Goal: Transaction & Acquisition: Obtain resource

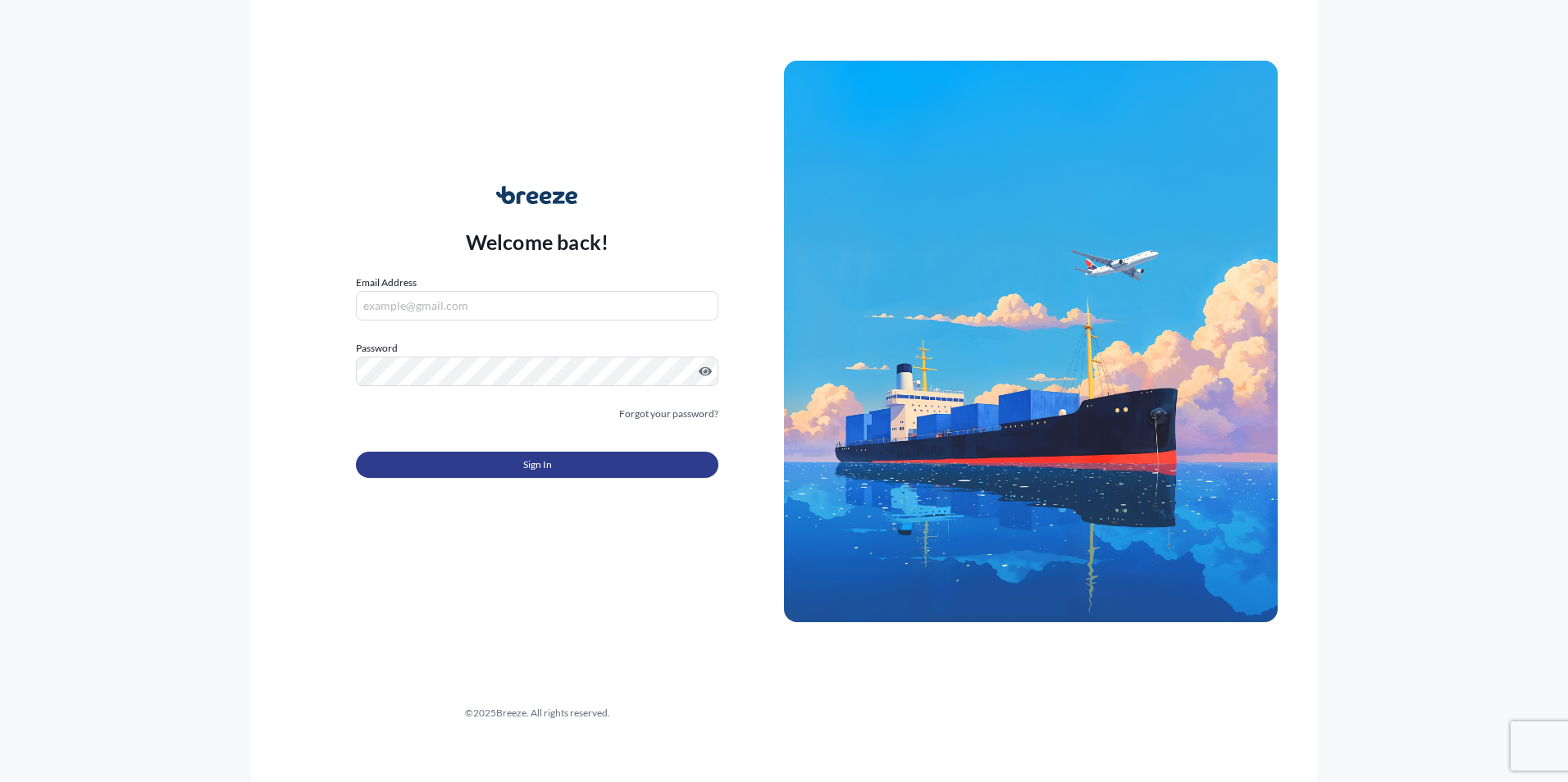
type input "[EMAIL_ADDRESS][DOMAIN_NAME]"
click at [558, 473] on button "Sign In" at bounding box center [536, 465] width 362 height 26
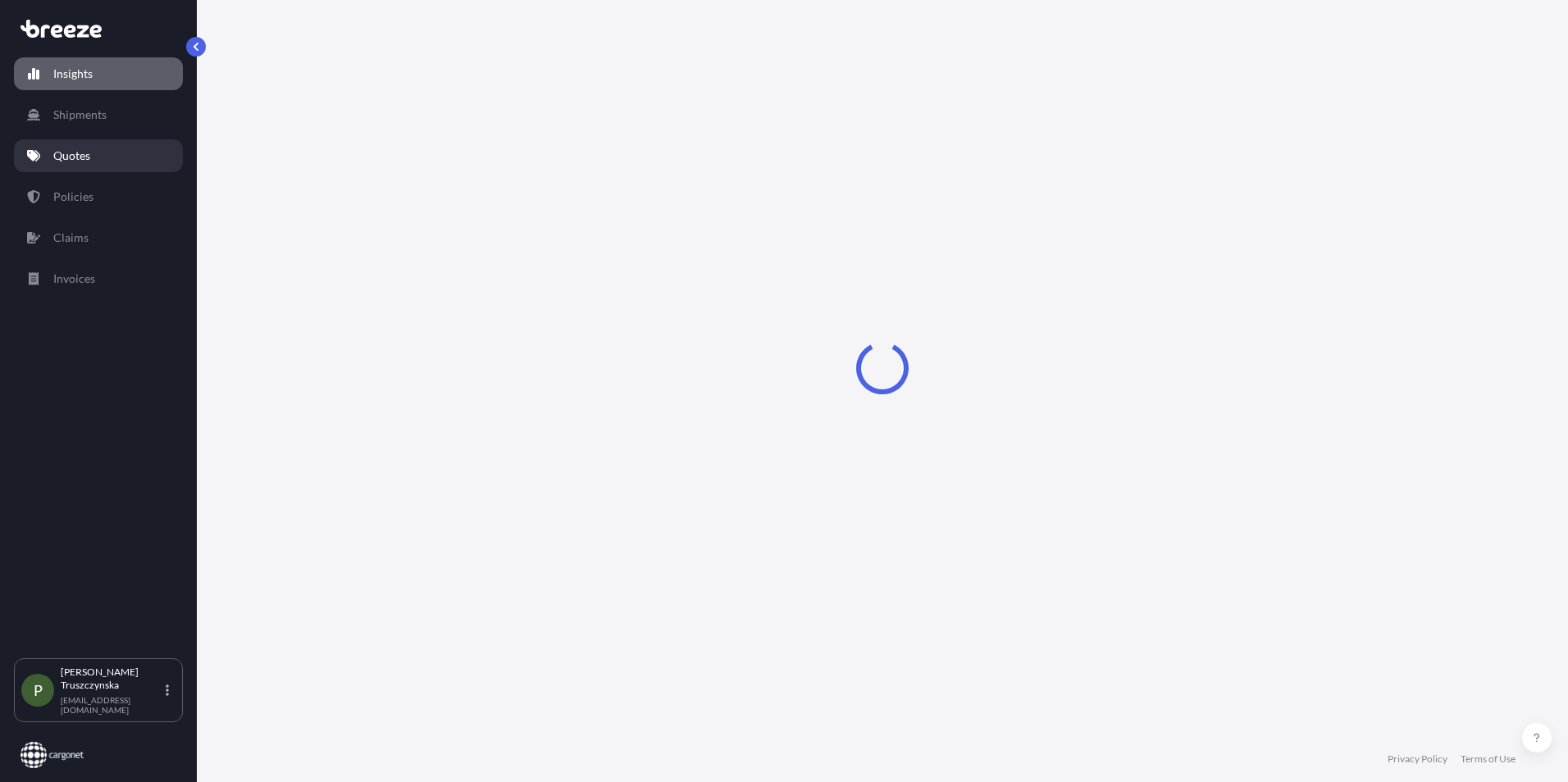
select select "2025"
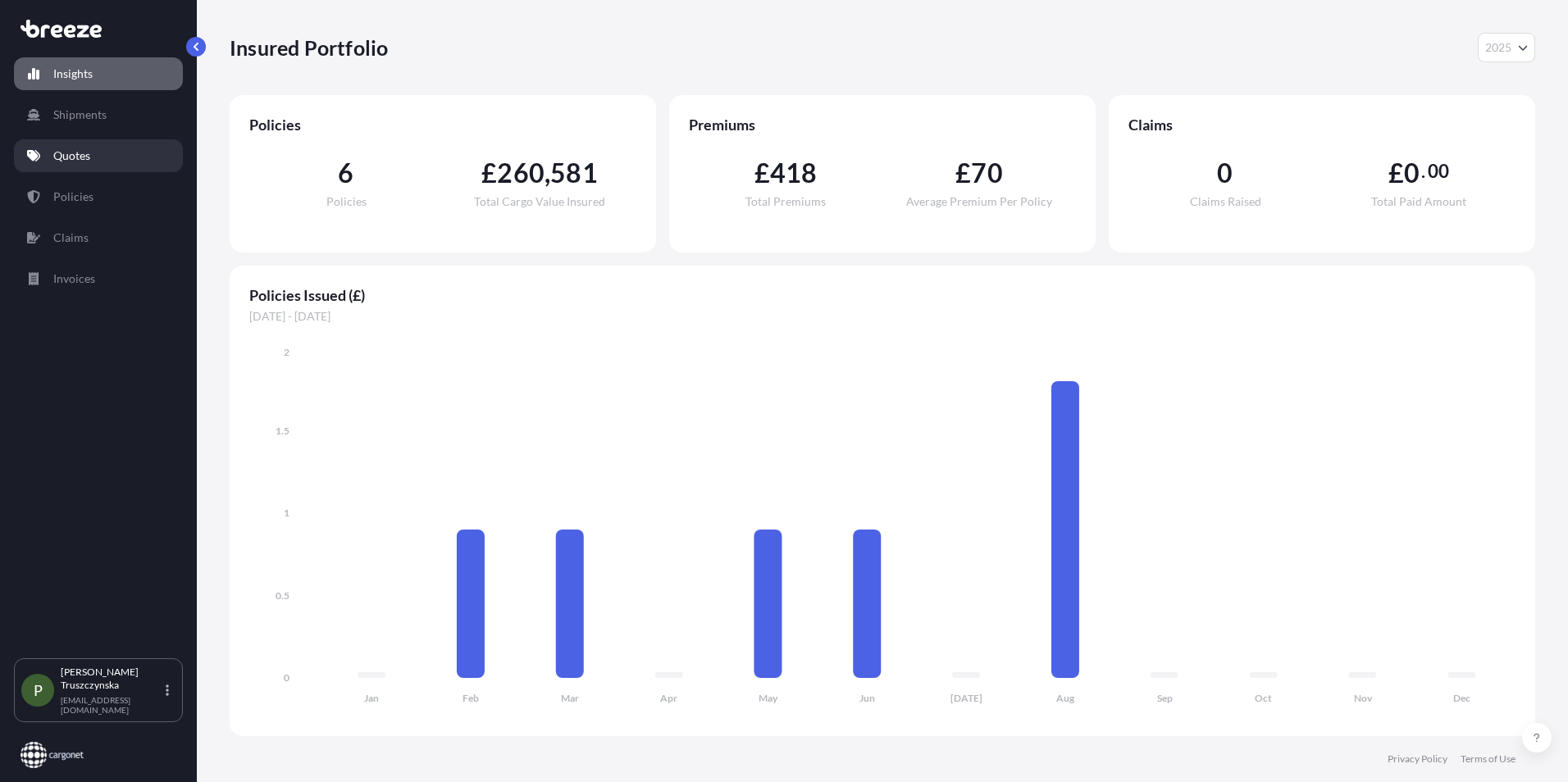
click at [107, 157] on link "Quotes" at bounding box center [98, 155] width 169 height 33
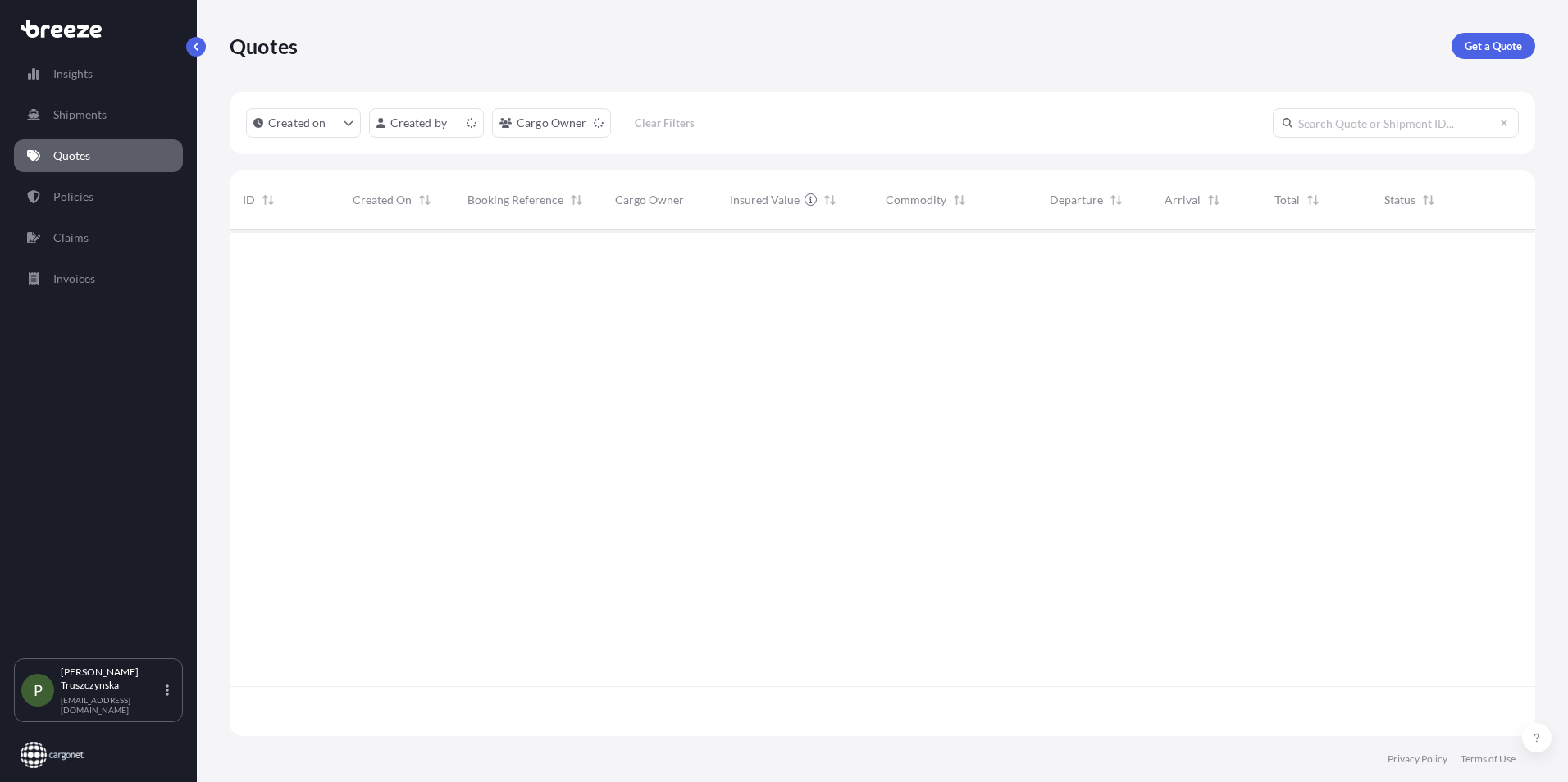
scroll to position [504, 1293]
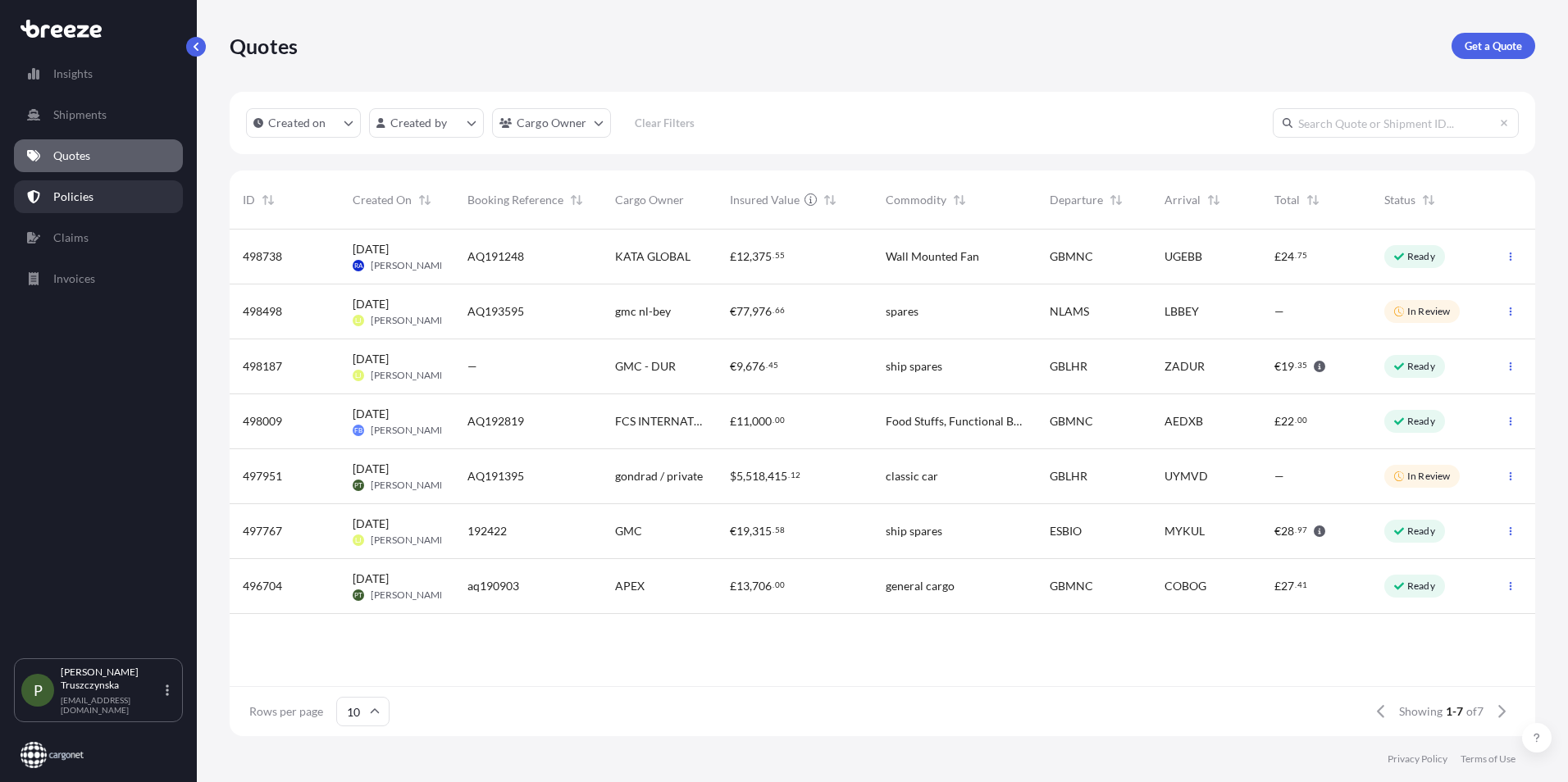
click at [87, 203] on p "Policies" at bounding box center [73, 197] width 40 height 17
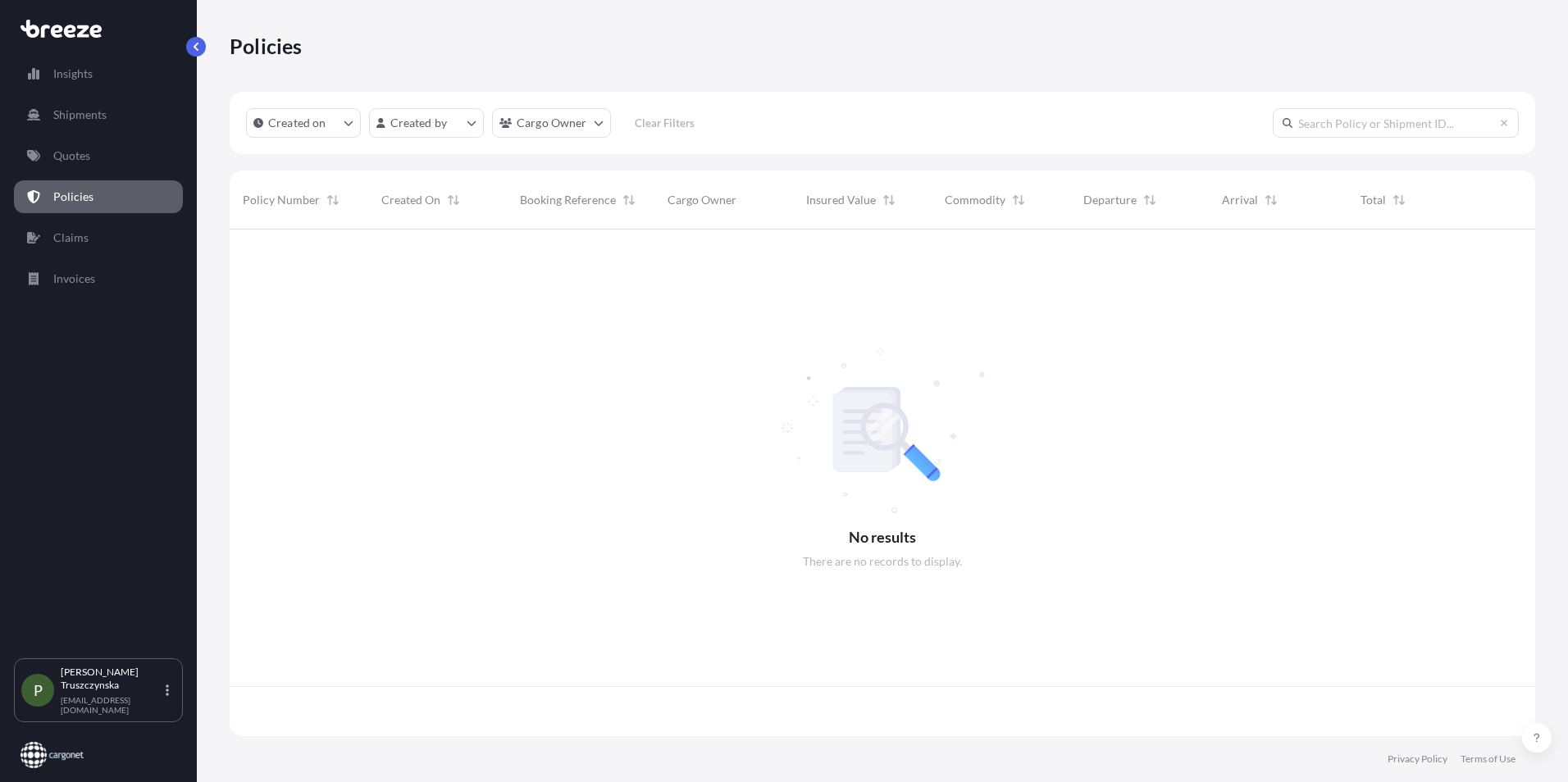
scroll to position [504, 1293]
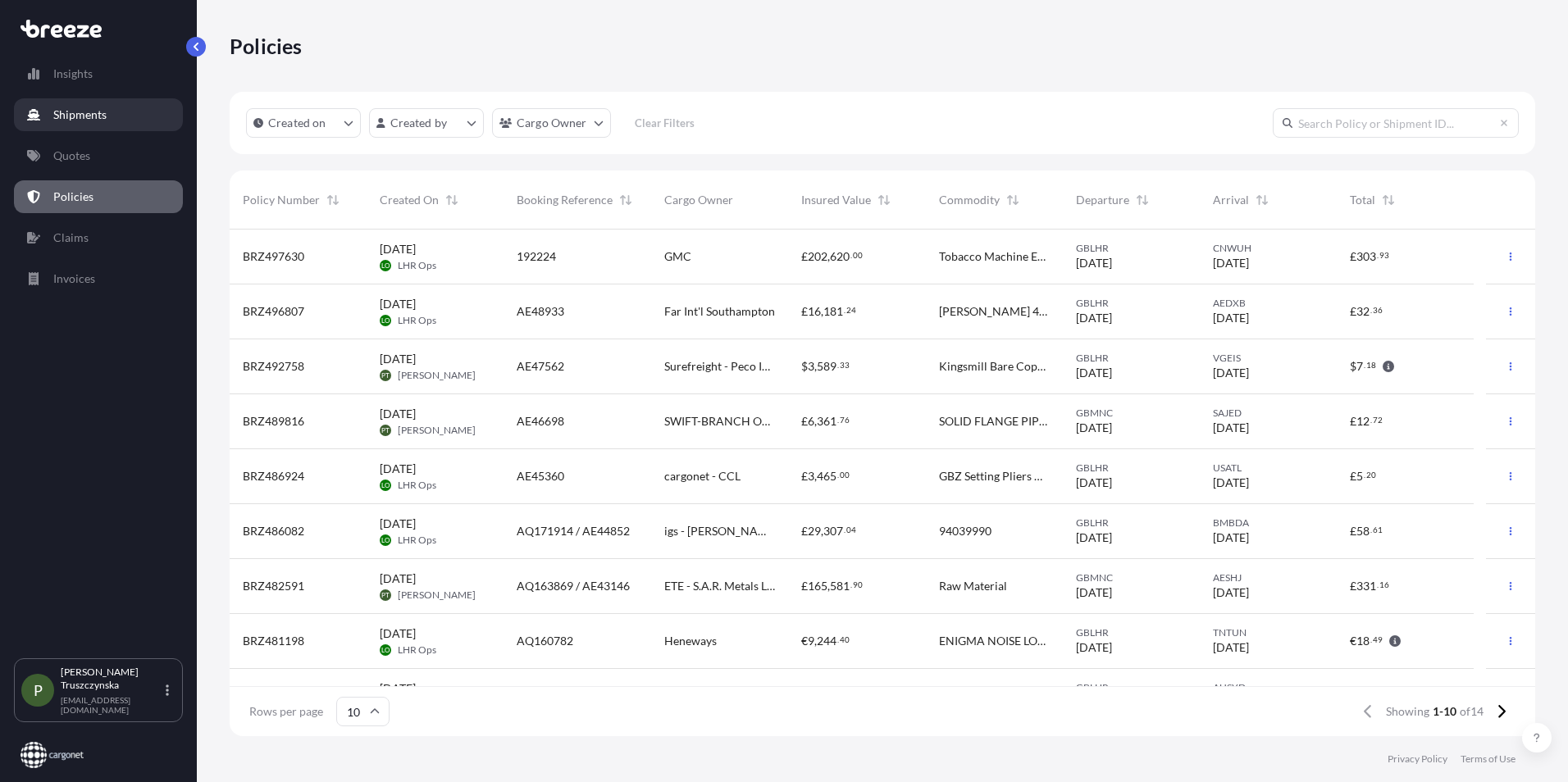
click at [103, 121] on p "Shipments" at bounding box center [79, 115] width 53 height 17
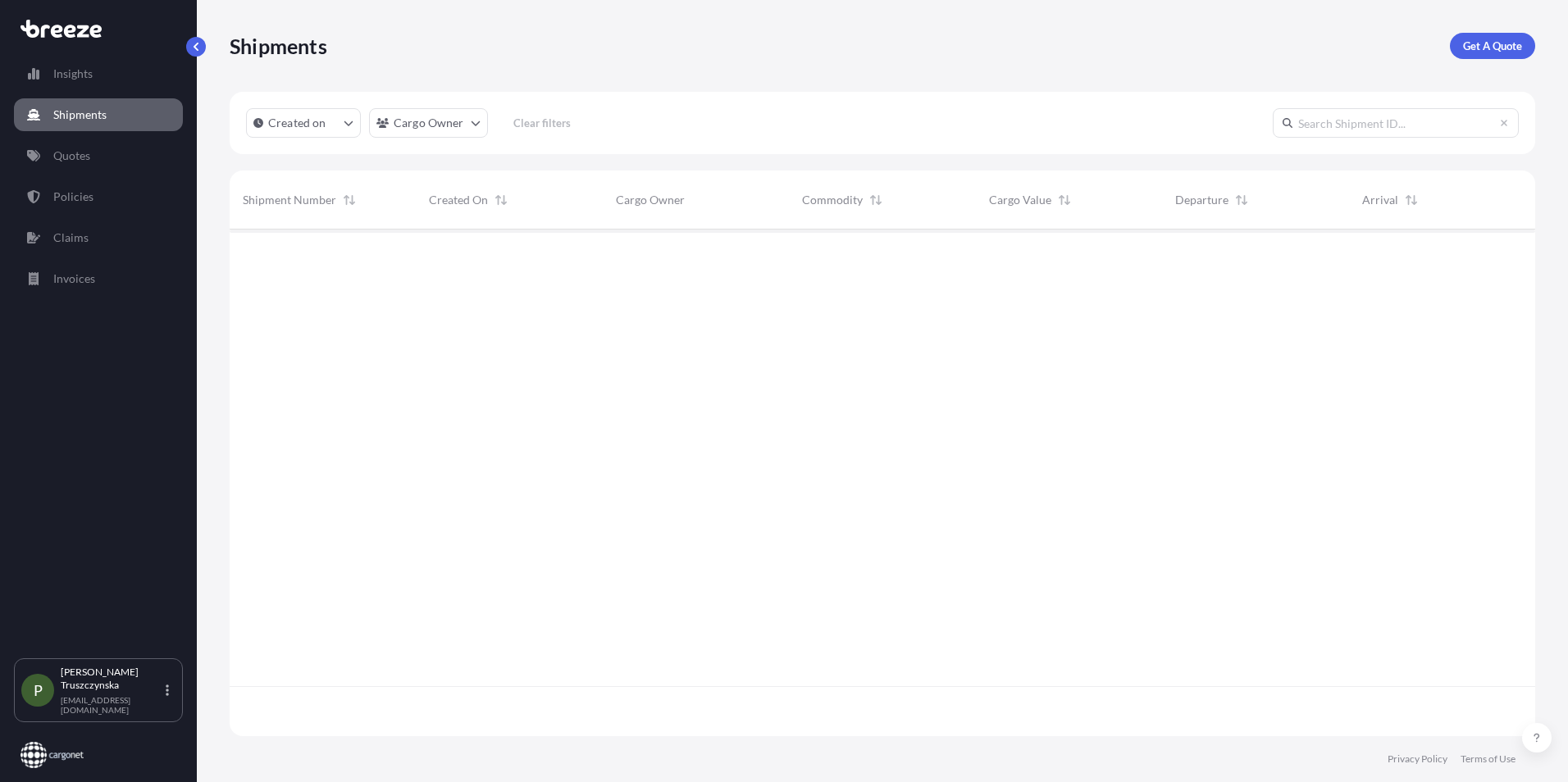
scroll to position [554, 1293]
click at [65, 169] on link "Quotes" at bounding box center [98, 155] width 169 height 33
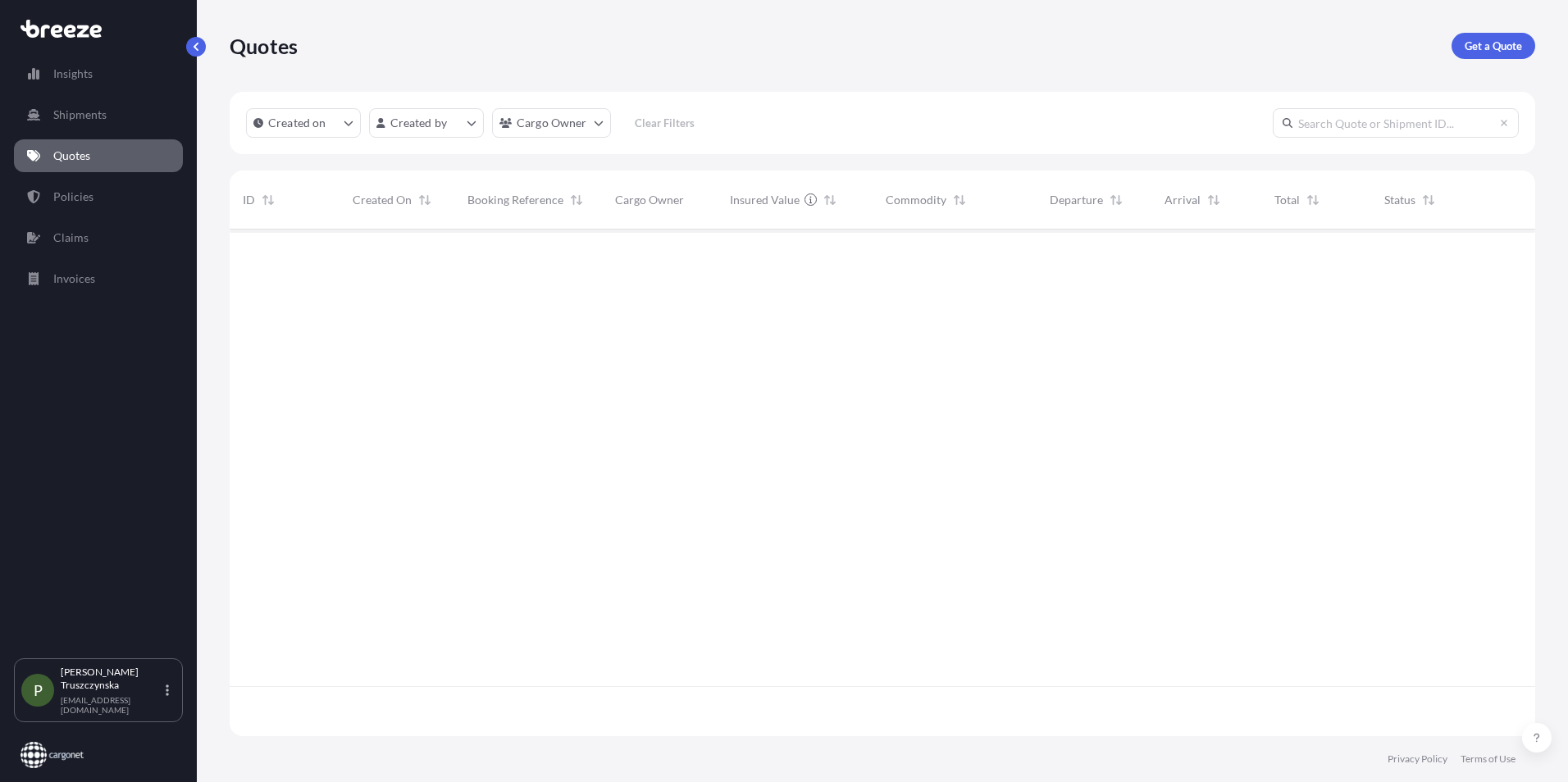
scroll to position [504, 1293]
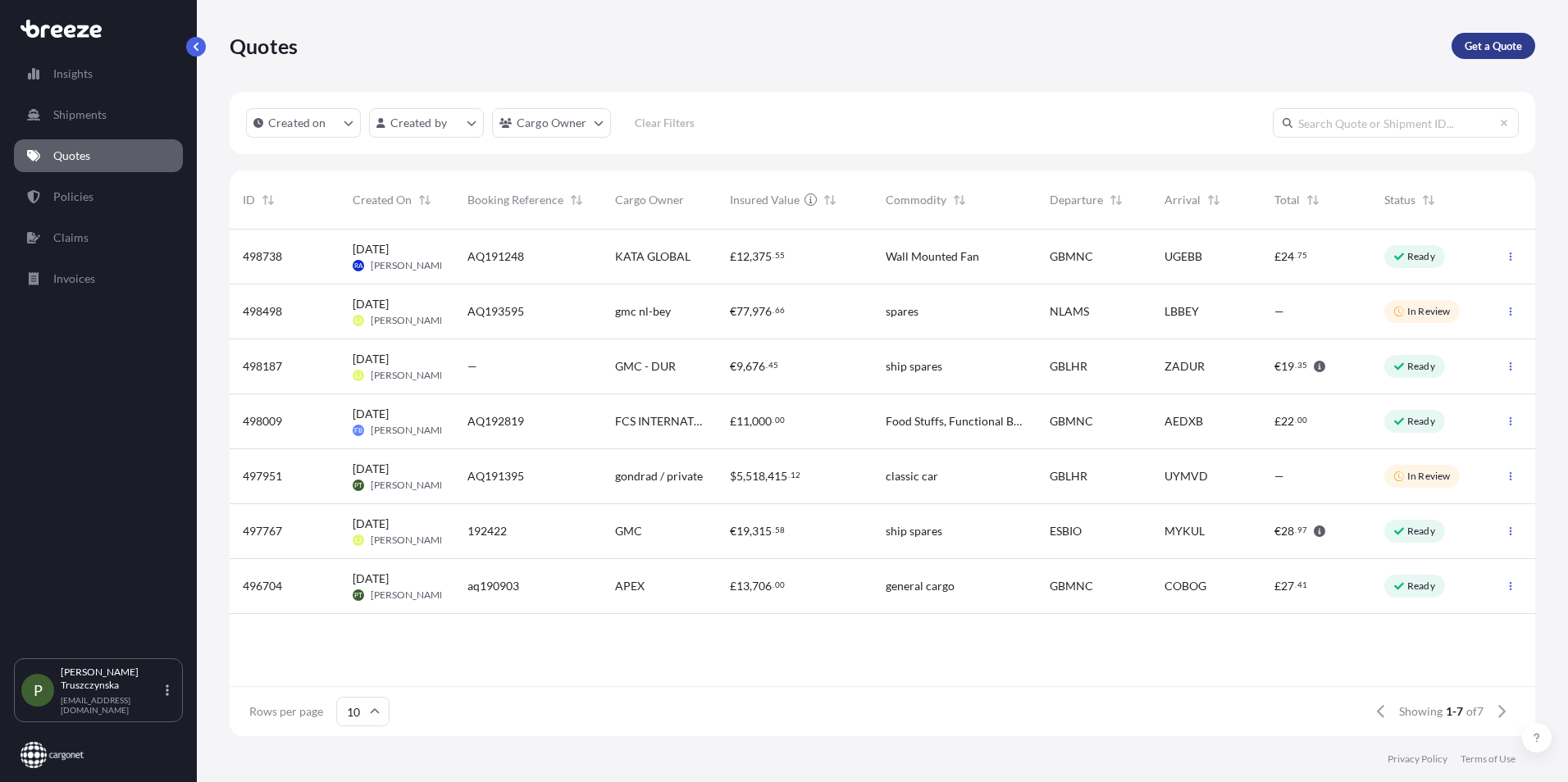
click at [1485, 51] on p "Get a Quote" at bounding box center [1494, 47] width 58 height 17
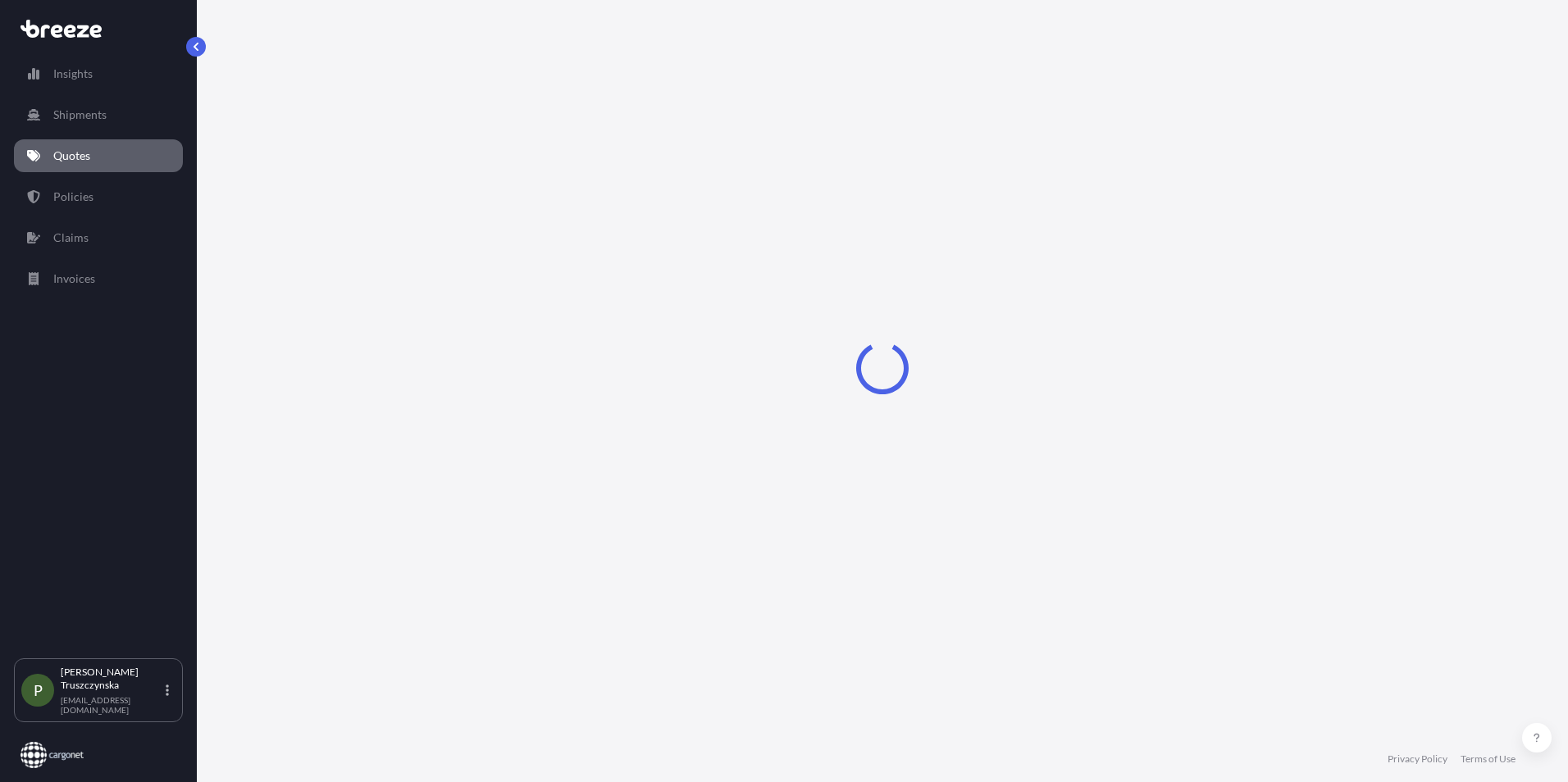
select select "Sea"
select select "1"
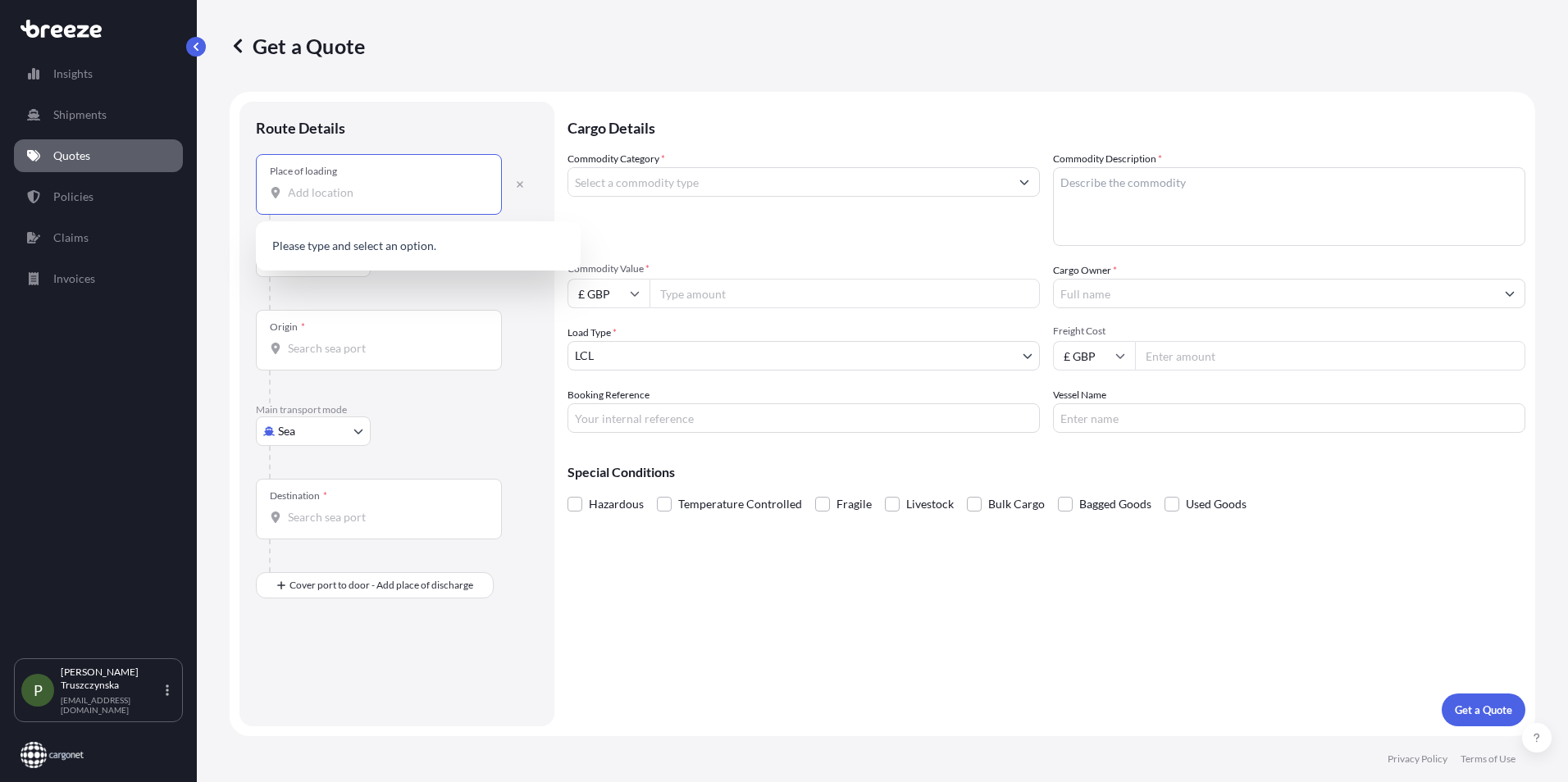
click at [340, 196] on input "Place of loading" at bounding box center [385, 193] width 194 height 17
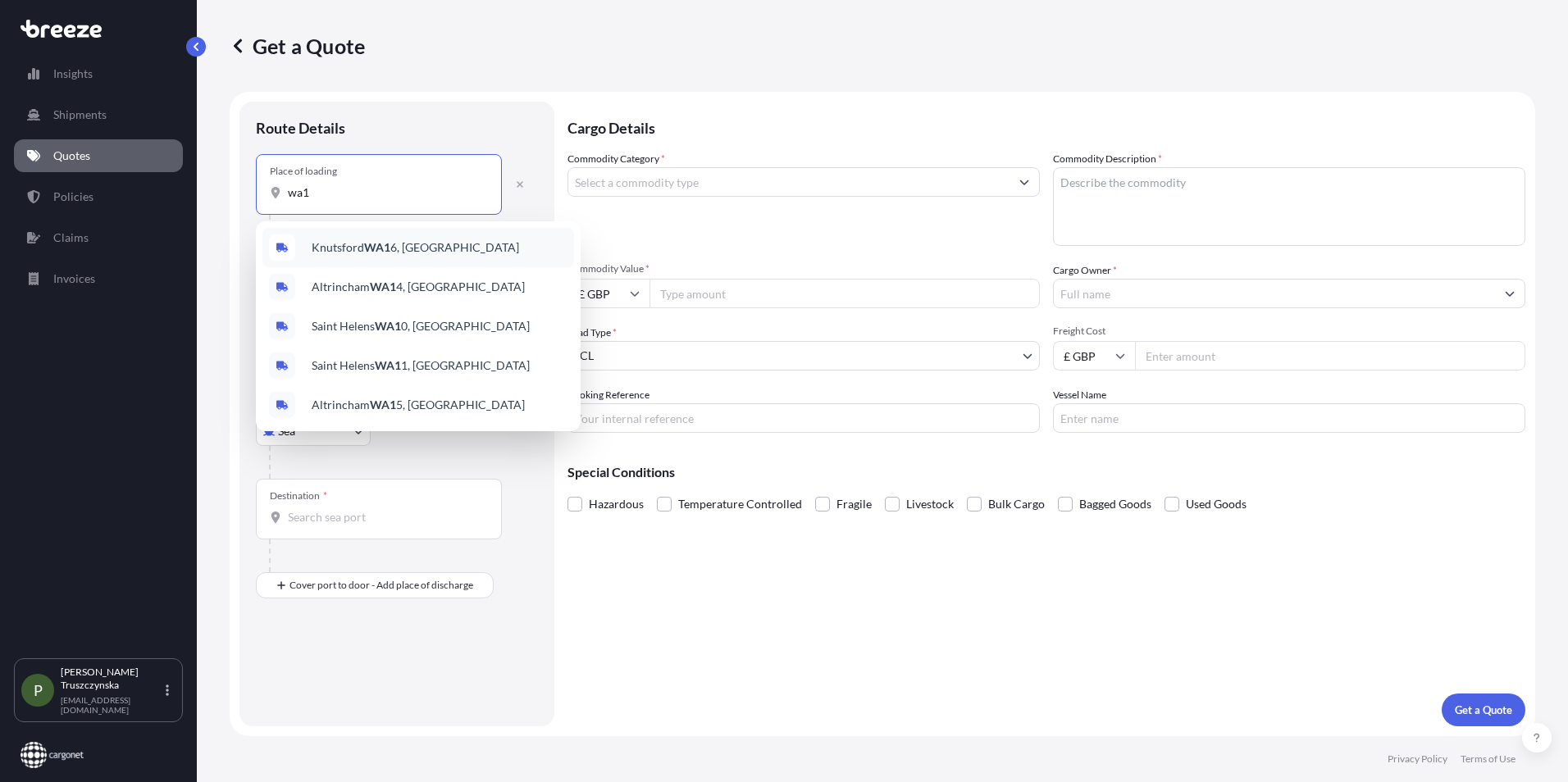
click at [359, 258] on div "Knutsford WA1 6, [GEOGRAPHIC_DATA]" at bounding box center [418, 248] width 312 height 39
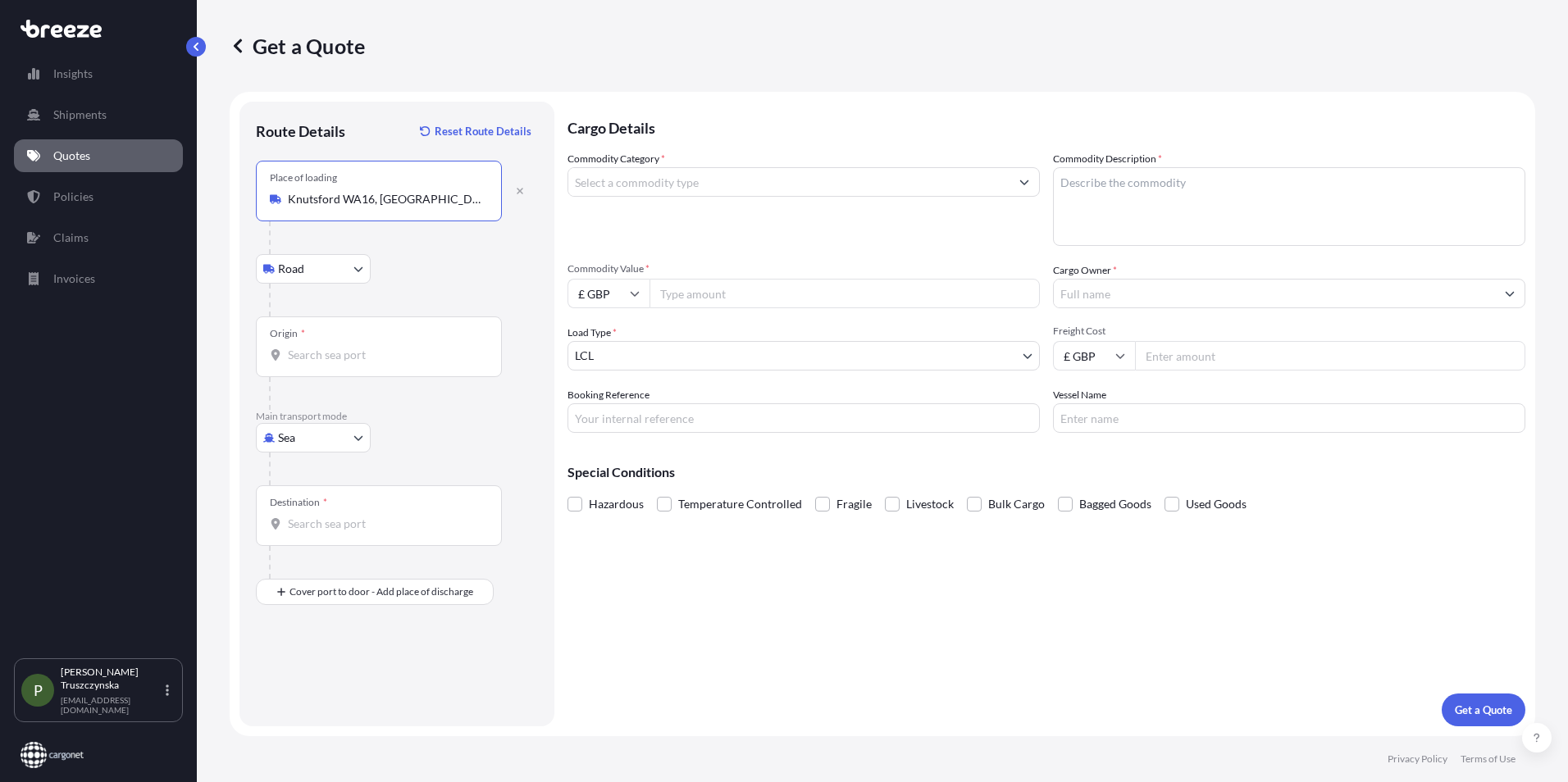
type input "Knutsford WA16, [GEOGRAPHIC_DATA]"
click at [338, 355] on input "Origin *" at bounding box center [385, 356] width 194 height 17
click at [344, 352] on input "Origin *" at bounding box center [385, 356] width 194 height 17
click at [326, 446] on body "0 options available. 5 options available. 0 options available. Insights Shipmen…" at bounding box center [784, 391] width 1568 height 782
click at [309, 510] on div "Air" at bounding box center [313, 510] width 101 height 30
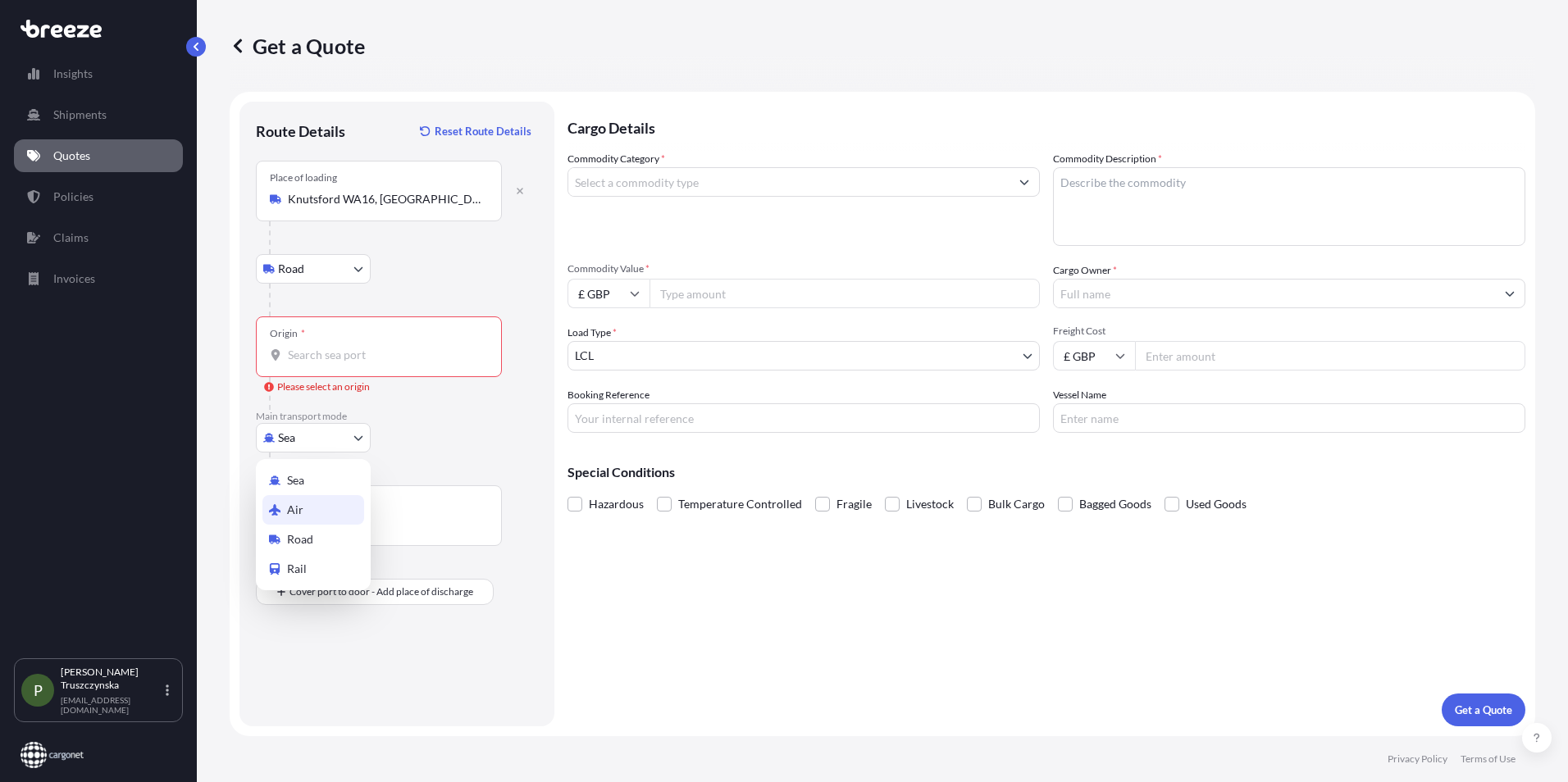
select select "Air"
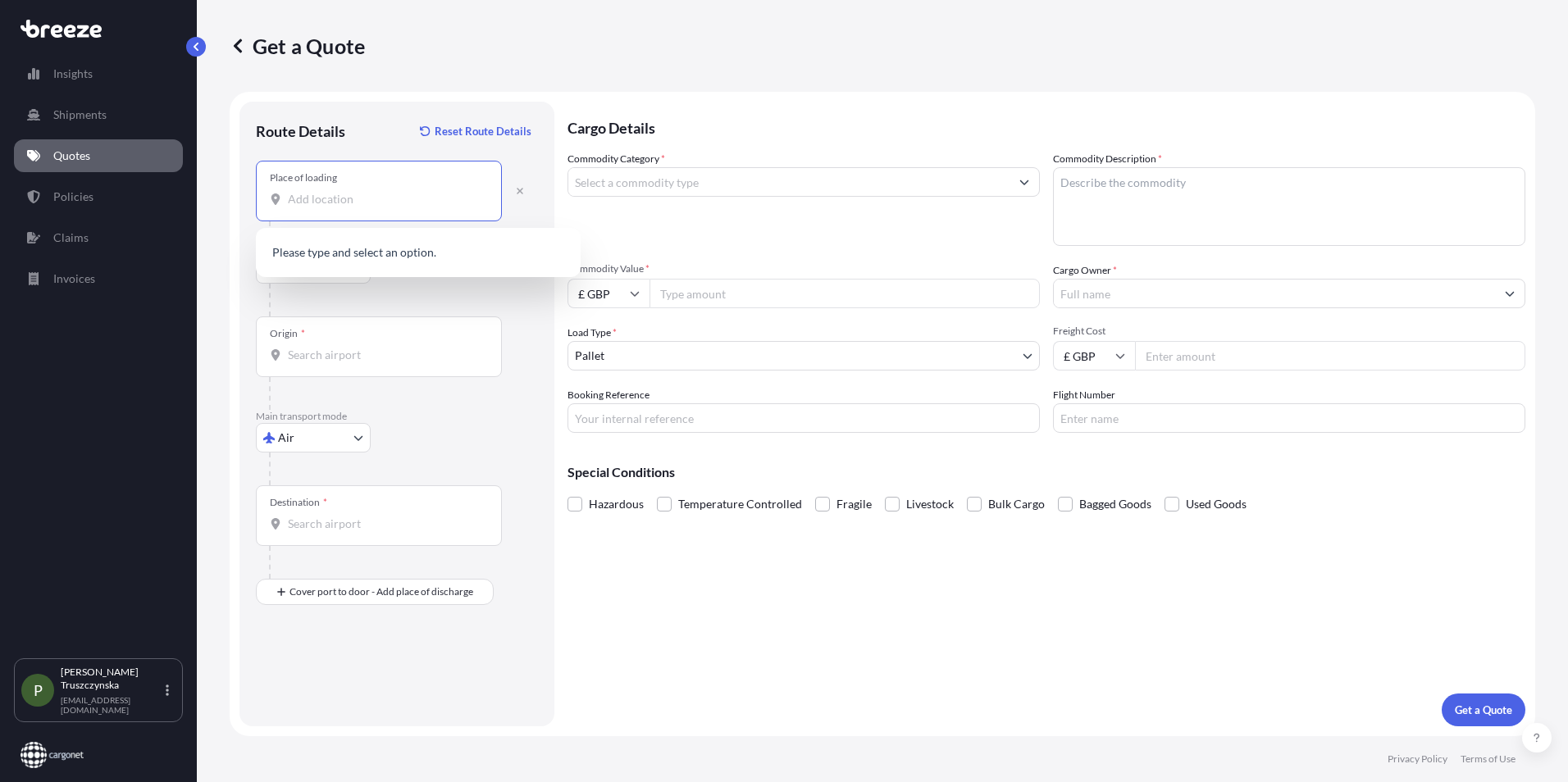
click at [355, 194] on input "Place of loading" at bounding box center [385, 199] width 194 height 17
drag, startPoint x: 343, startPoint y: 204, endPoint x: 389, endPoint y: 198, distance: 46.4
click at [343, 204] on input "Place of loading" at bounding box center [385, 199] width 194 height 17
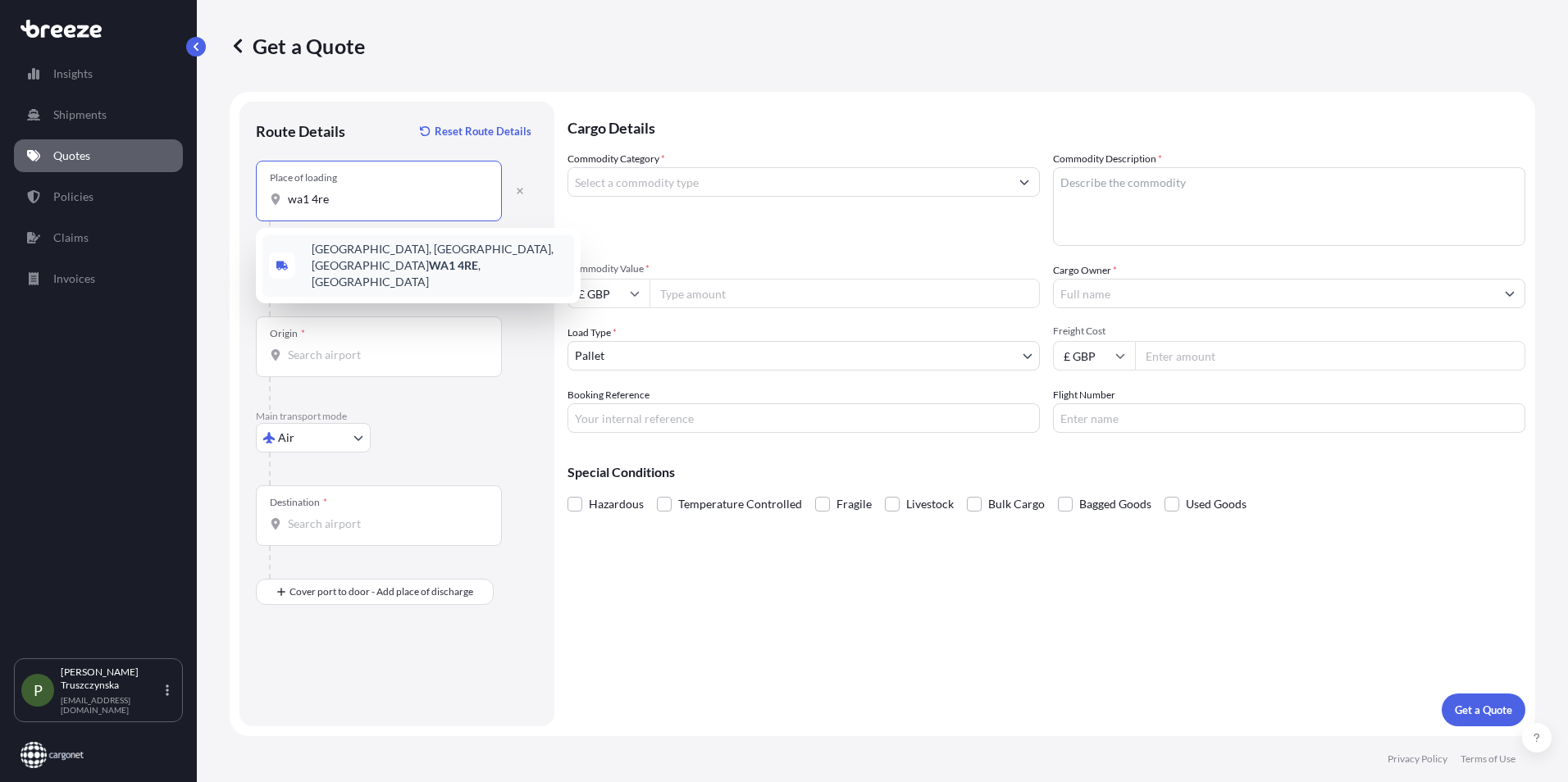
click at [397, 266] on span "[STREET_ADDRESS]" at bounding box center [439, 265] width 256 height 49
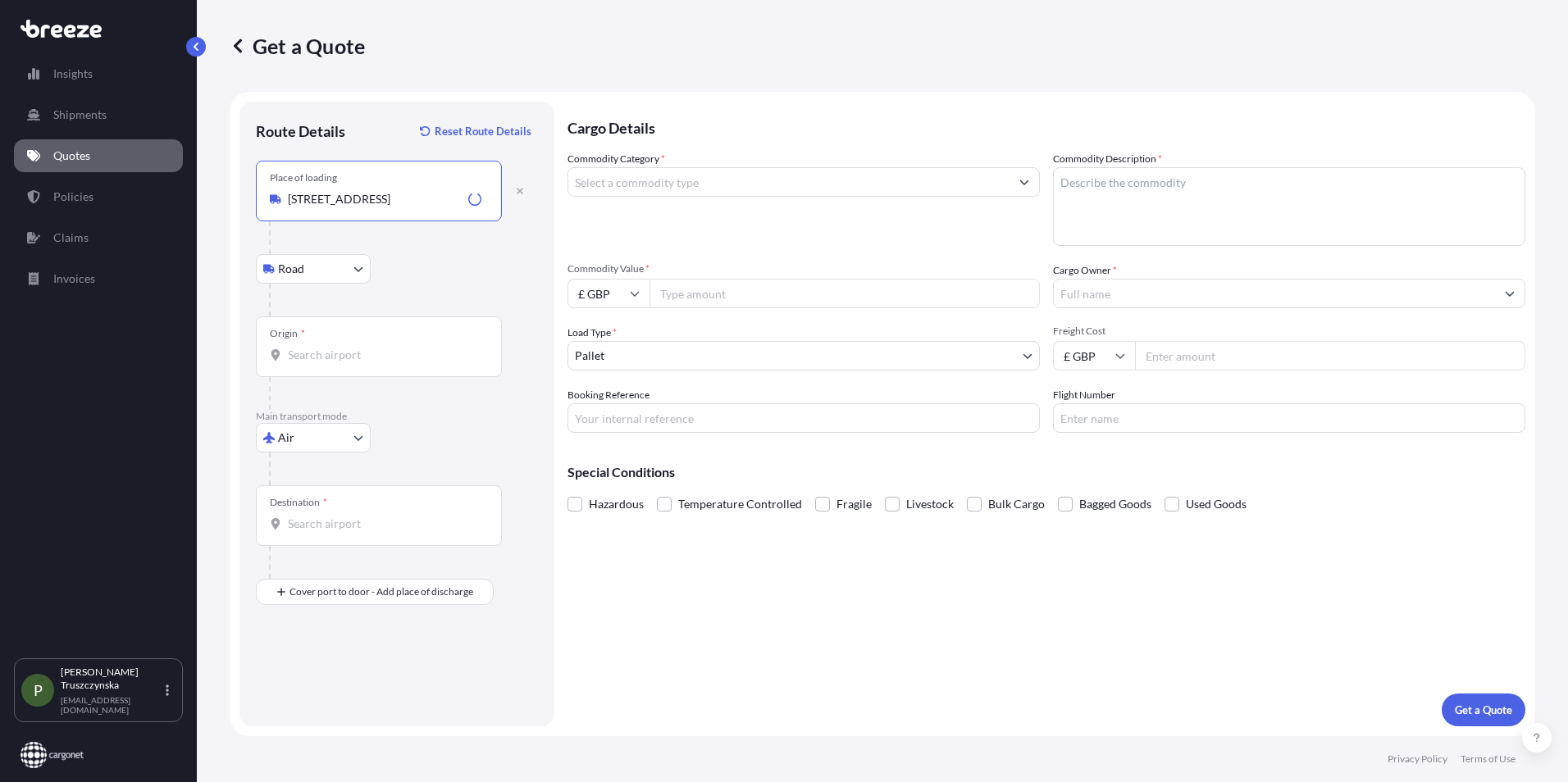
type input "[STREET_ADDRESS]"
click at [367, 351] on input "Origin *" at bounding box center [385, 356] width 194 height 17
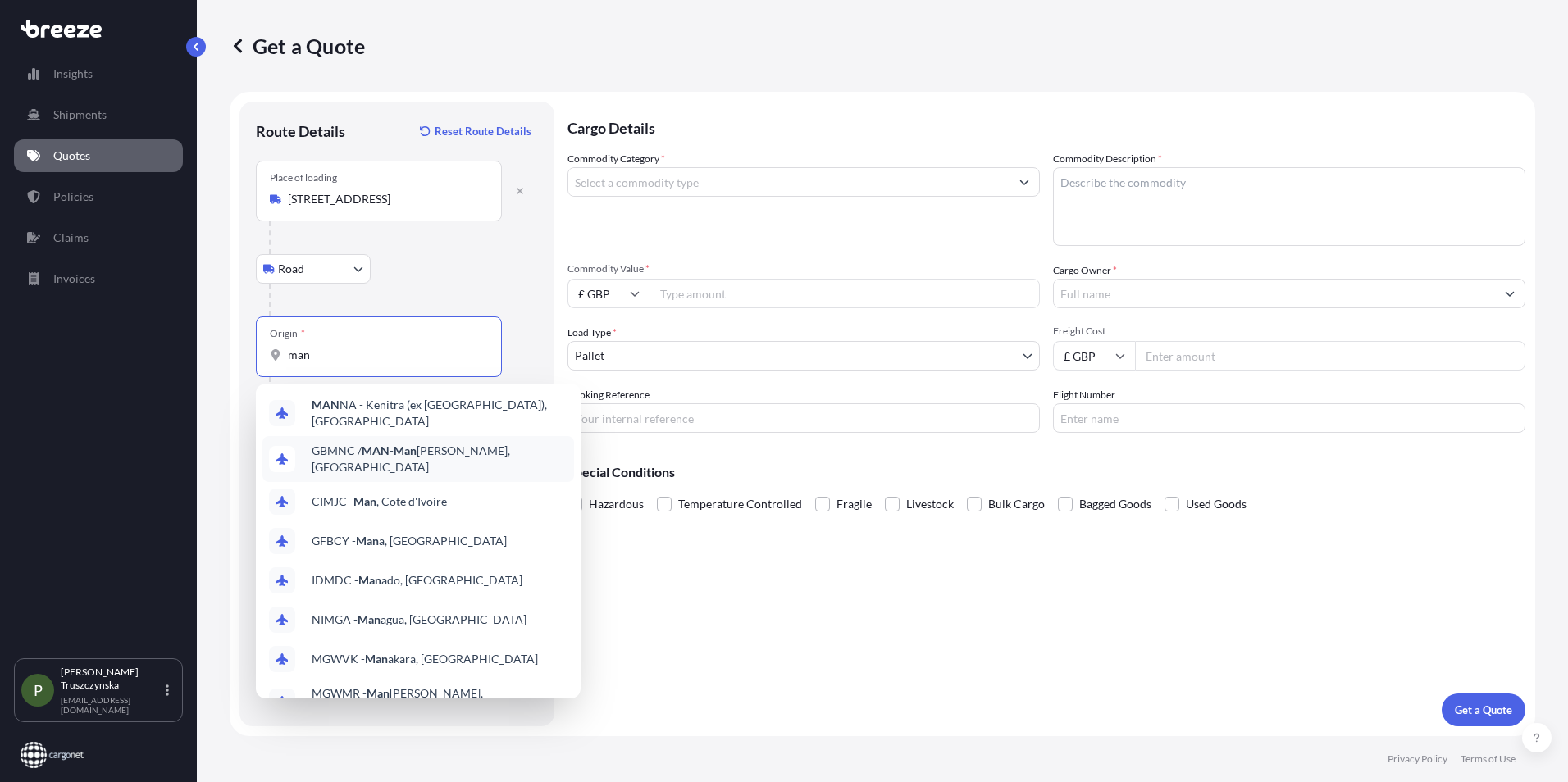
click at [432, 458] on div "GBMNC / MAN - Man [PERSON_NAME], [GEOGRAPHIC_DATA]" at bounding box center [418, 459] width 312 height 46
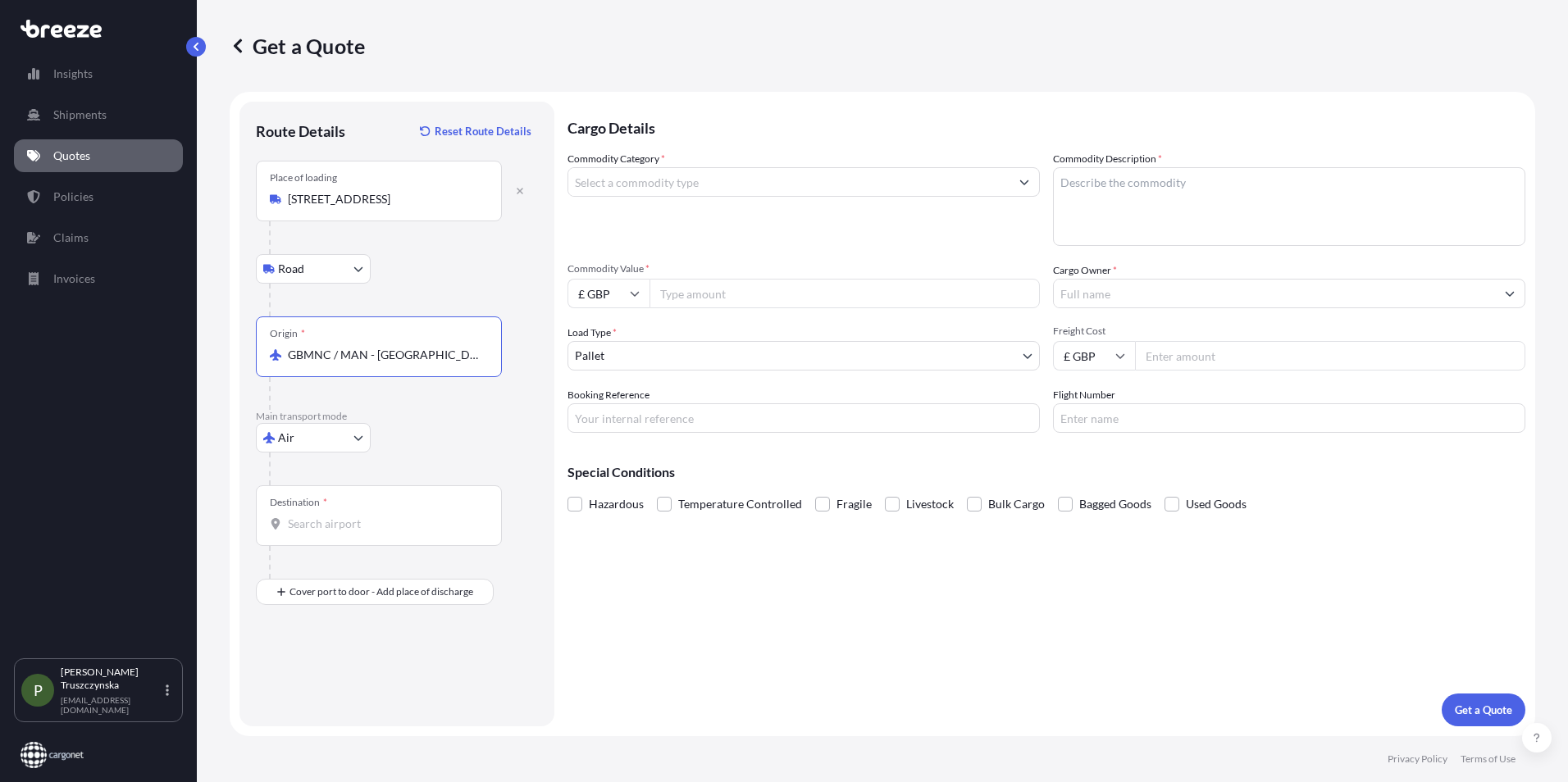
type input "GBMNC / MAN - [GEOGRAPHIC_DATA], [GEOGRAPHIC_DATA]"
click at [348, 523] on input "Destination *" at bounding box center [385, 524] width 194 height 17
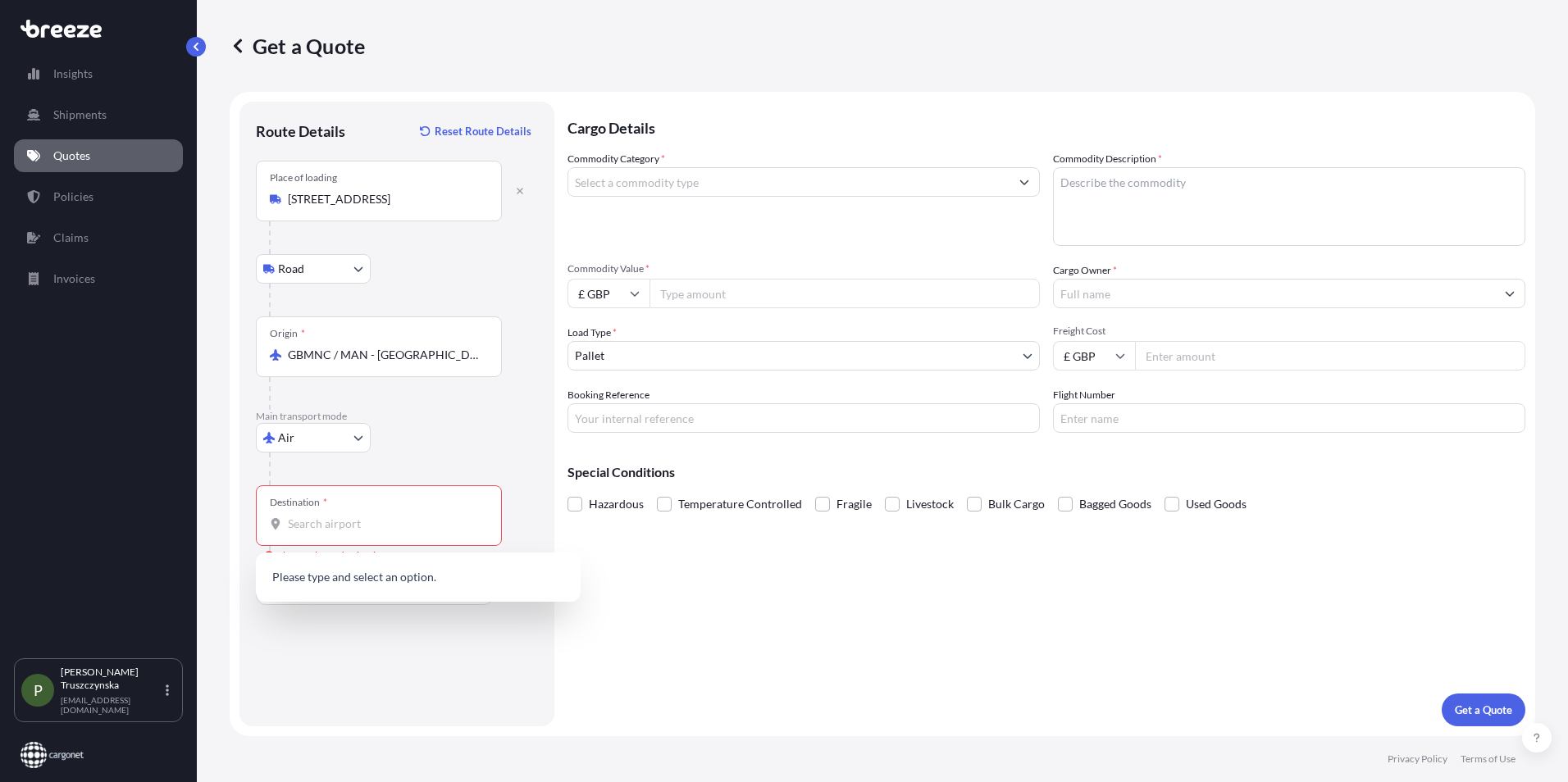
click at [794, 539] on div "Cargo Details Commodity Category * Commodity Description * Commodity Value * £ …" at bounding box center [1047, 413] width 958 height 625
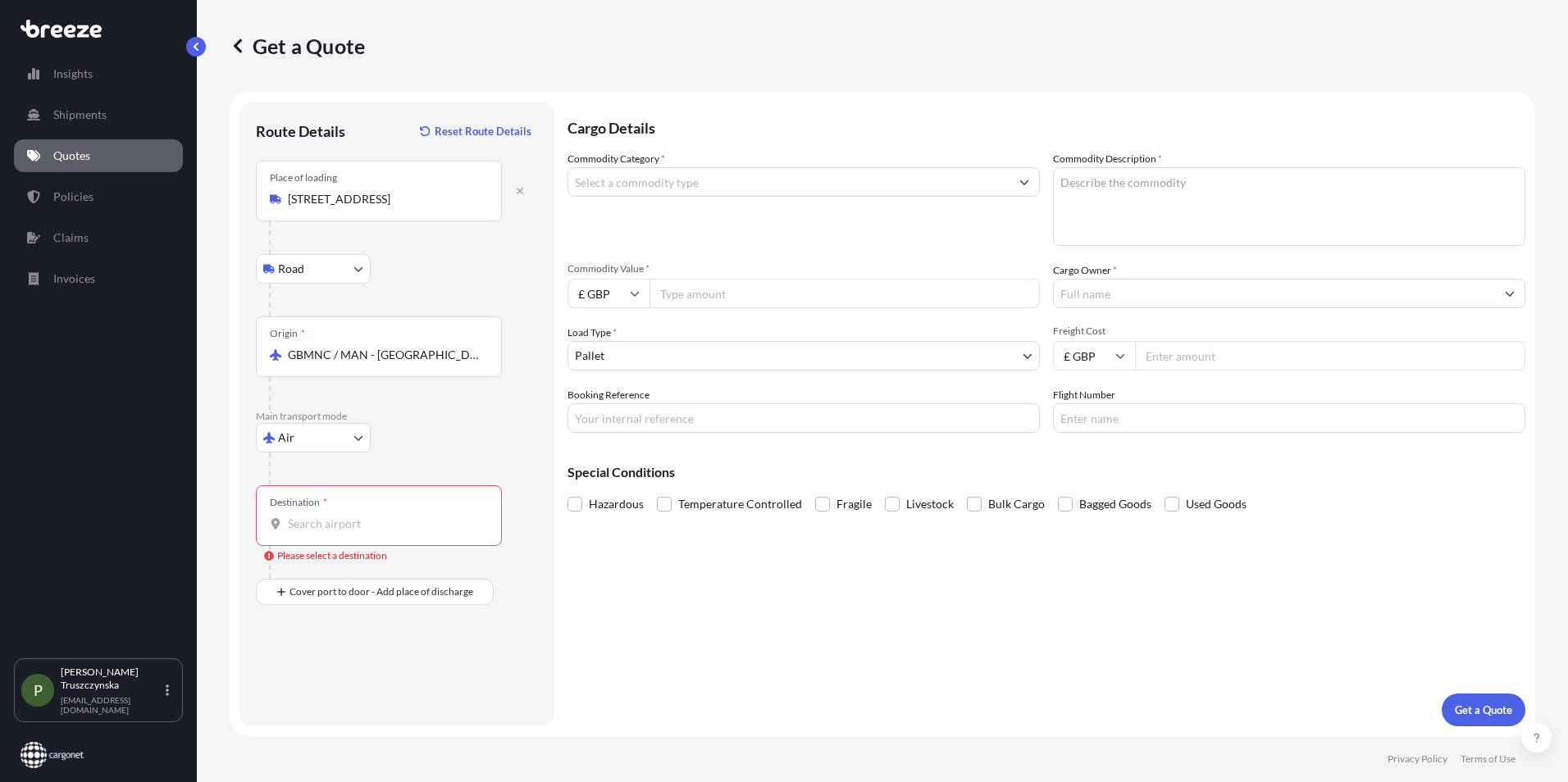
click at [410, 538] on div "Destination *" at bounding box center [379, 516] width 246 height 61
click at [410, 533] on input "Destination * Please select a destination" at bounding box center [385, 524] width 194 height 17
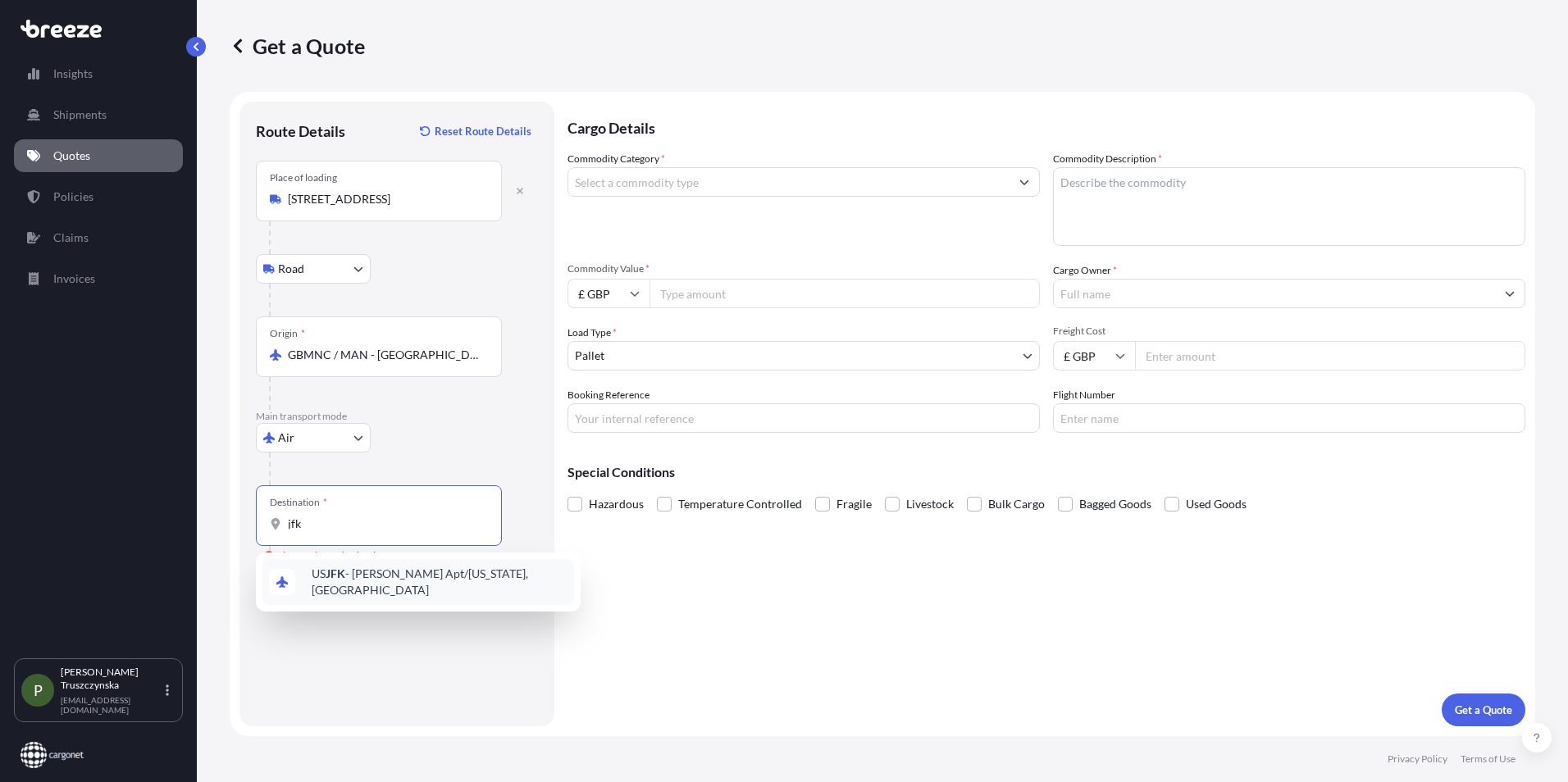
click at [411, 590] on span "US JFK - [PERSON_NAME] Apt/[US_STATE], [GEOGRAPHIC_DATA]" at bounding box center [439, 582] width 256 height 33
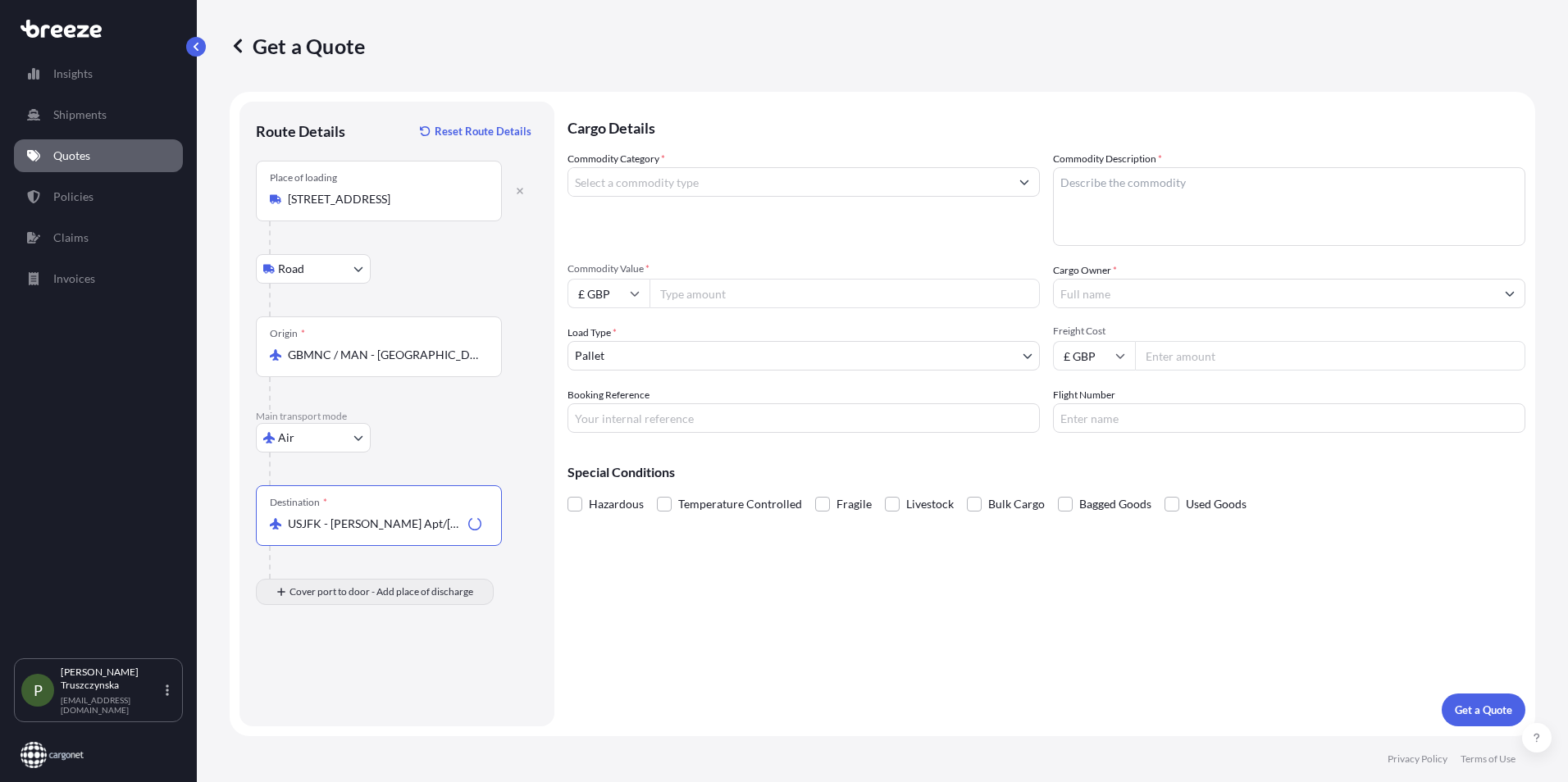
type input "USJFK - [PERSON_NAME] Apt/[US_STATE], [GEOGRAPHIC_DATA]"
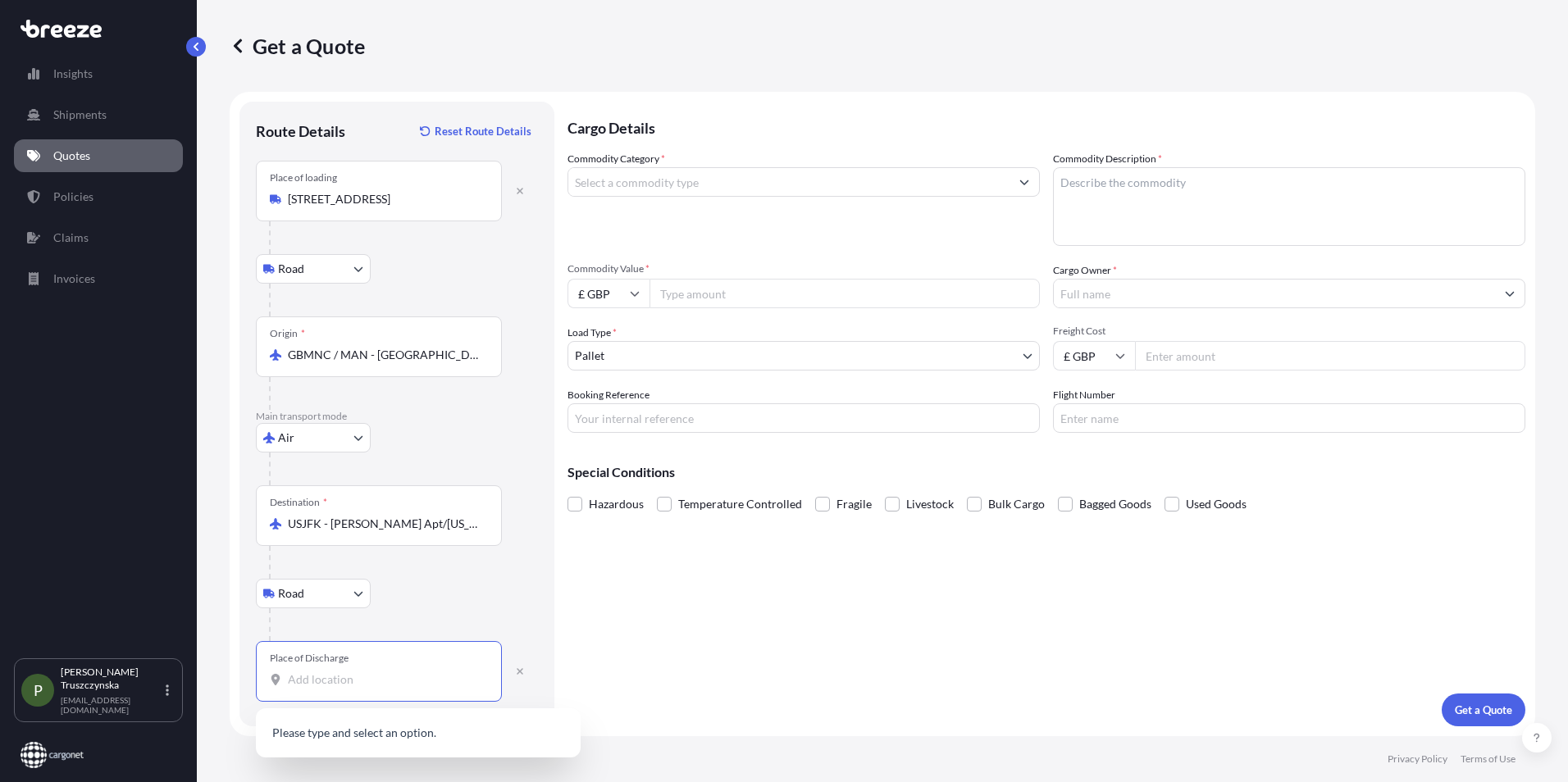
click at [349, 678] on input "Place of Discharge" at bounding box center [385, 681] width 194 height 17
click at [336, 673] on input "Place of Discharge" at bounding box center [385, 681] width 194 height 17
paste input "[GEOGRAPHIC_DATA], CT 06002"
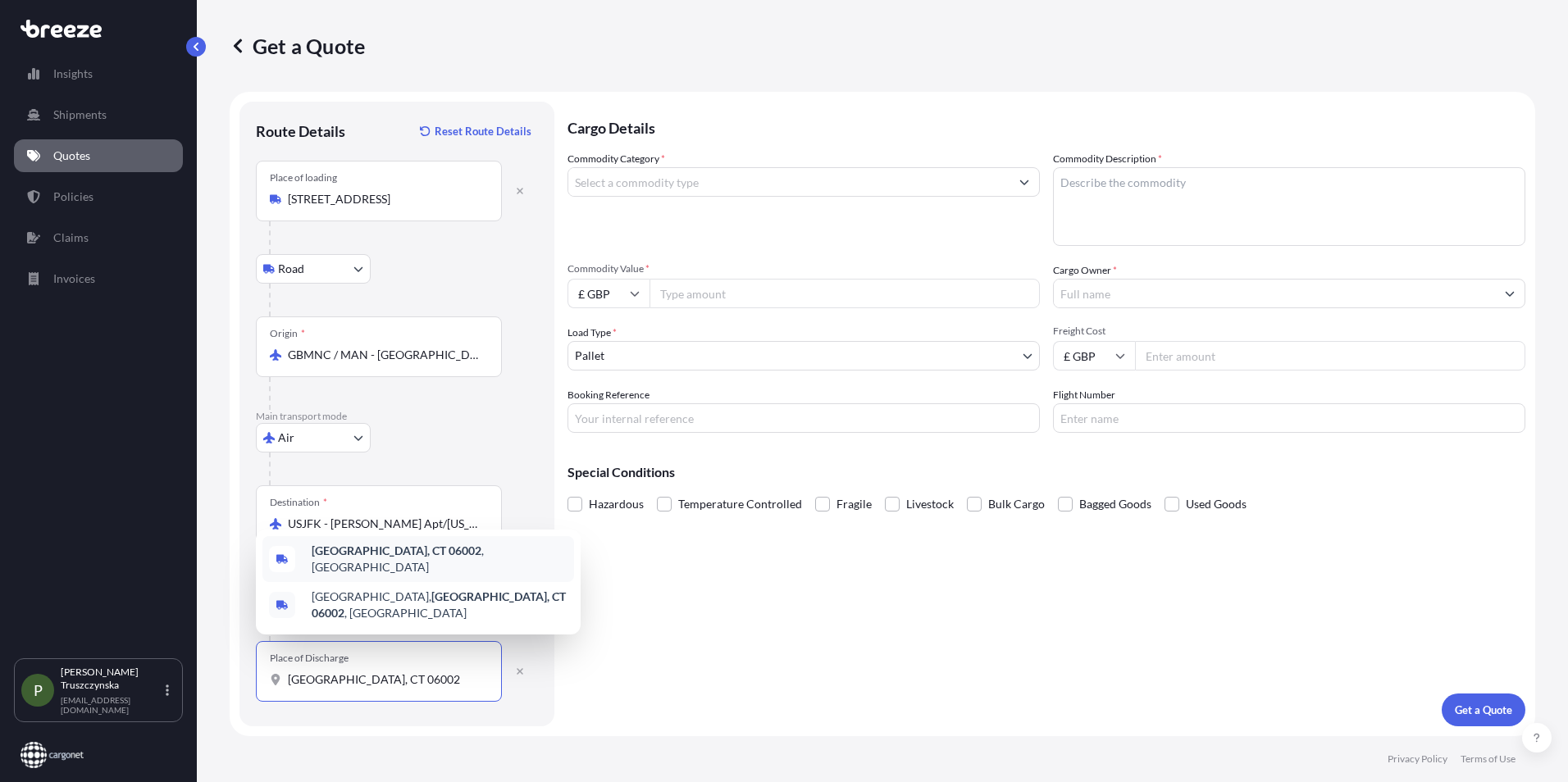
click at [434, 569] on span "[GEOGRAPHIC_DATA], CT 06002 , [GEOGRAPHIC_DATA]" at bounding box center [439, 559] width 256 height 33
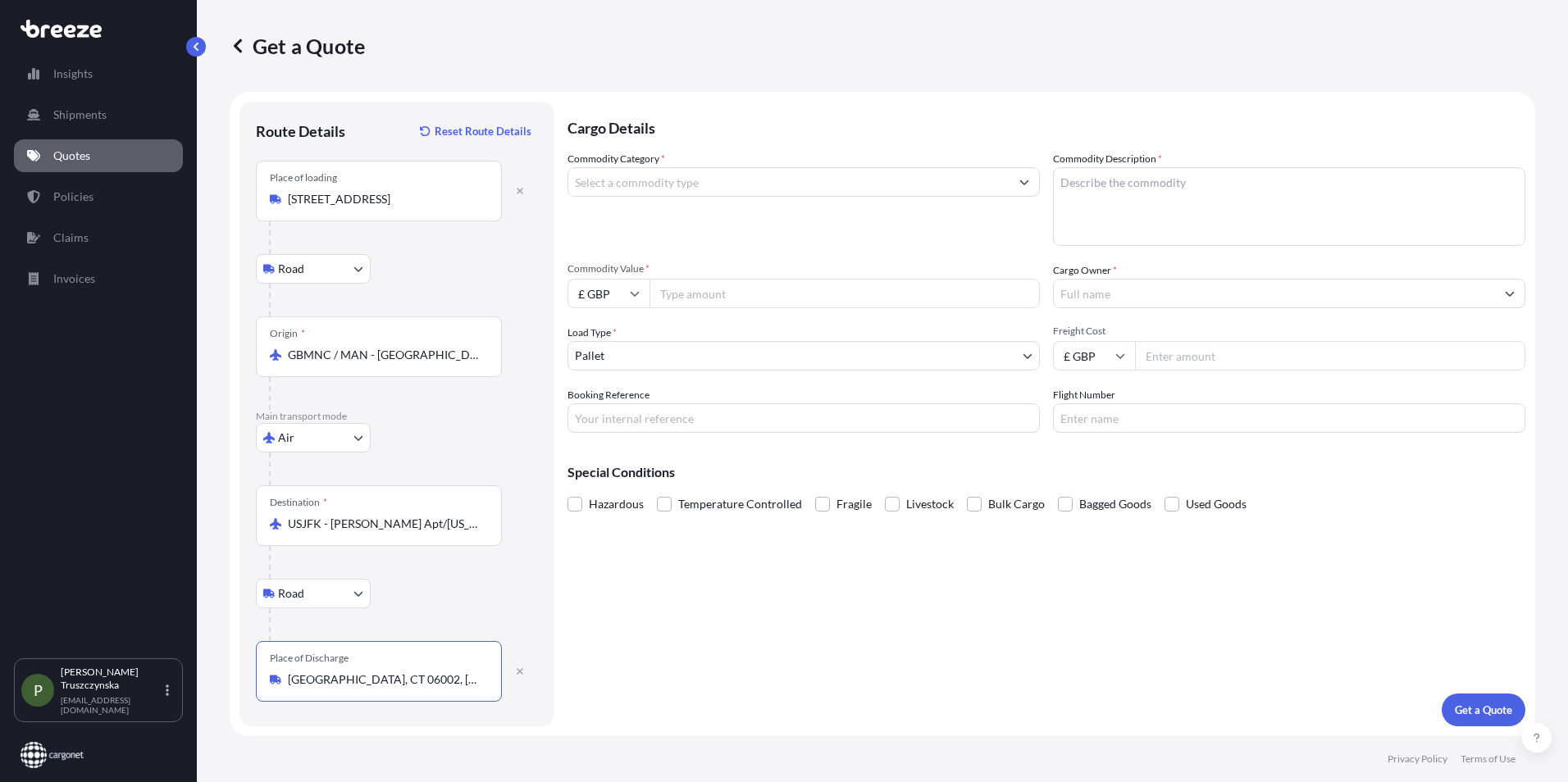
type input "[GEOGRAPHIC_DATA], CT 06002, [GEOGRAPHIC_DATA]"
click at [671, 185] on input "Commodity Category *" at bounding box center [790, 182] width 441 height 30
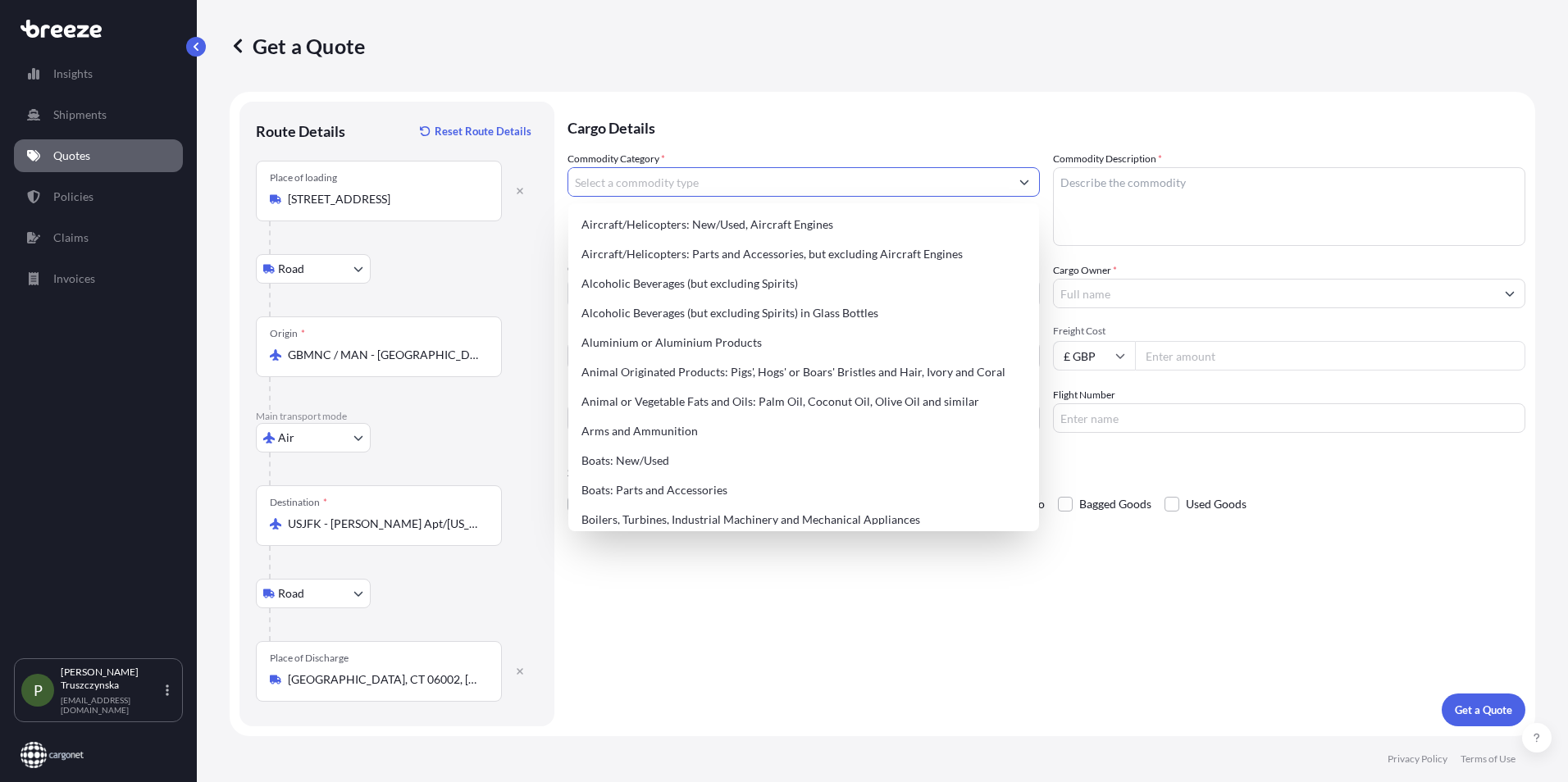
type input "p"
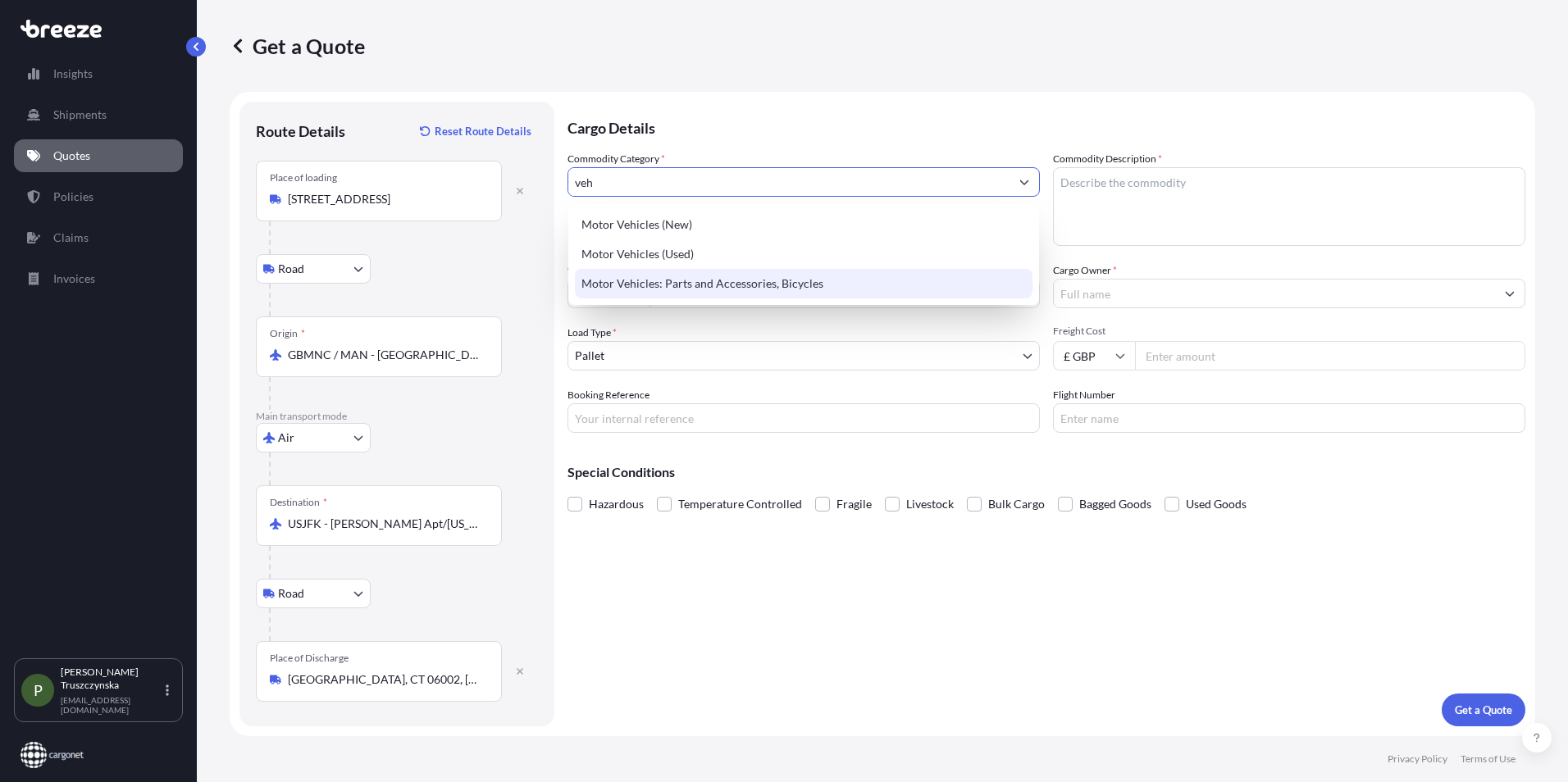
click at [764, 283] on div "Motor Vehicles: Parts and Accessories, Bicycles" at bounding box center [804, 284] width 458 height 30
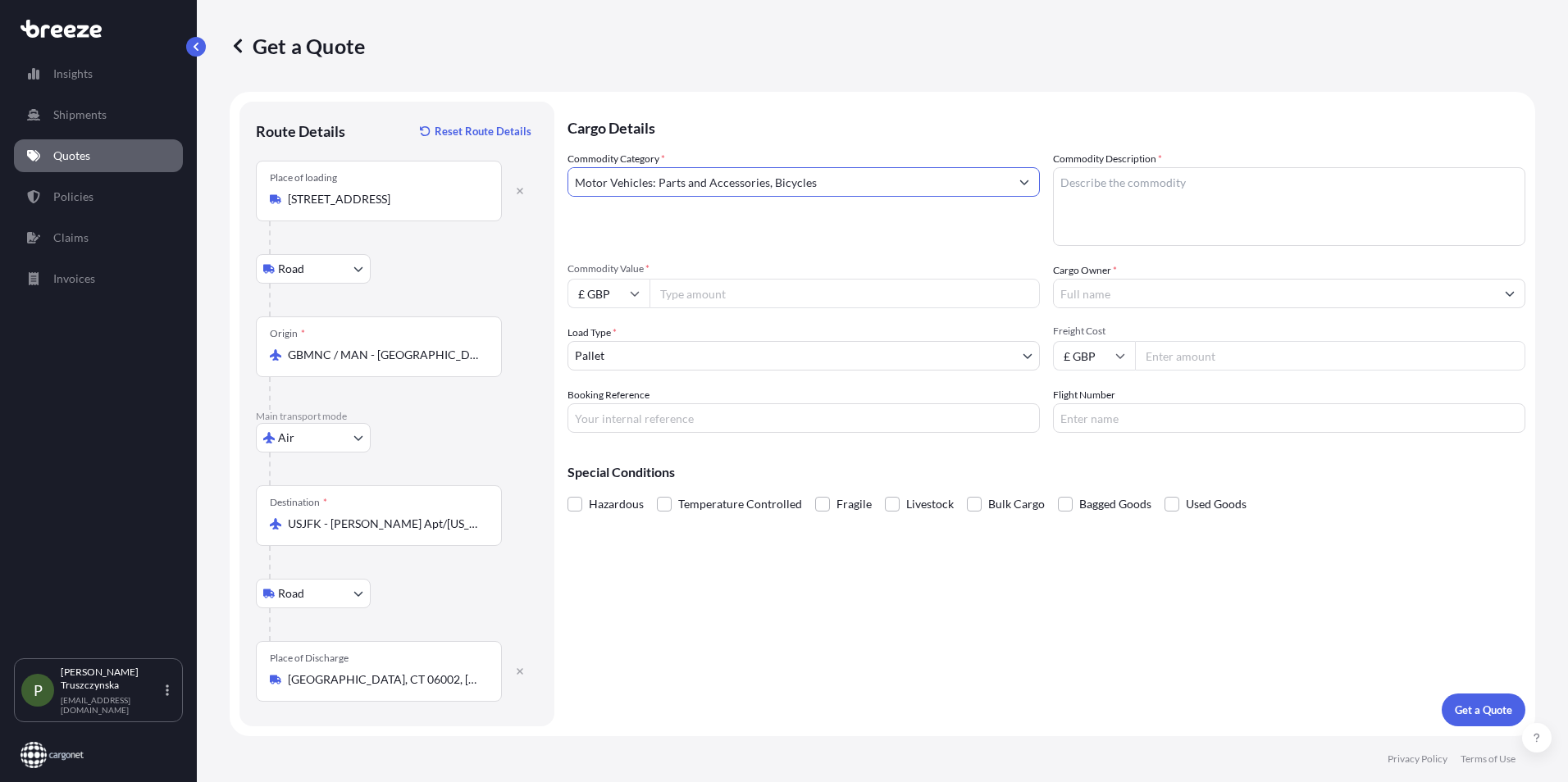
type input "Motor Vehicles: Parts and Accessories, Bicycles"
click at [1133, 196] on textarea "Commodity Description *" at bounding box center [1289, 207] width 472 height 79
type textarea "Car/engine parts"
click at [750, 290] on input "Commodity Value *" at bounding box center [845, 294] width 390 height 30
click at [808, 289] on input "Commodity Value *" at bounding box center [845, 294] width 390 height 30
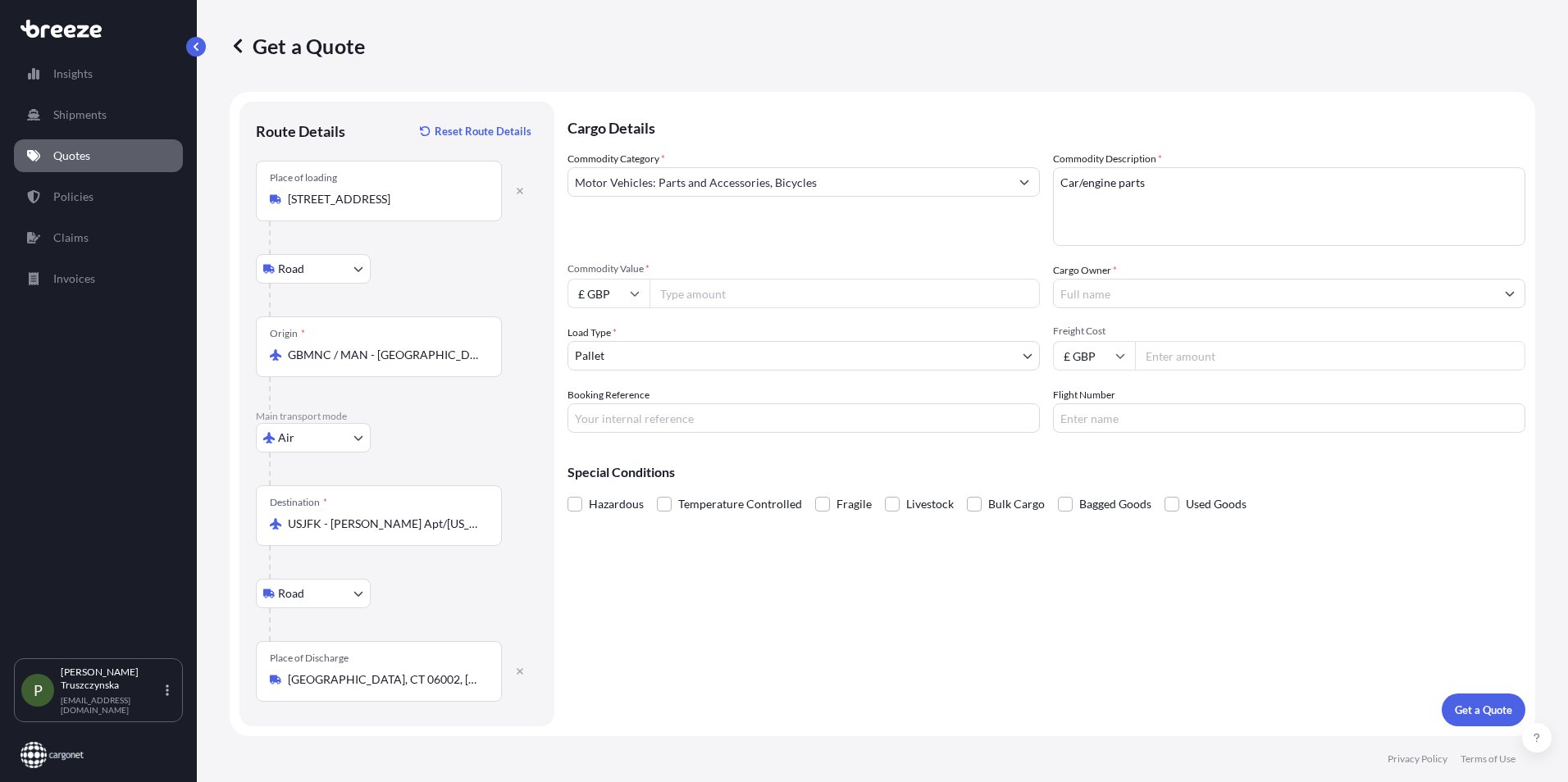
click at [731, 297] on input "Commodity Value *" at bounding box center [845, 294] width 390 height 30
type input "11500"
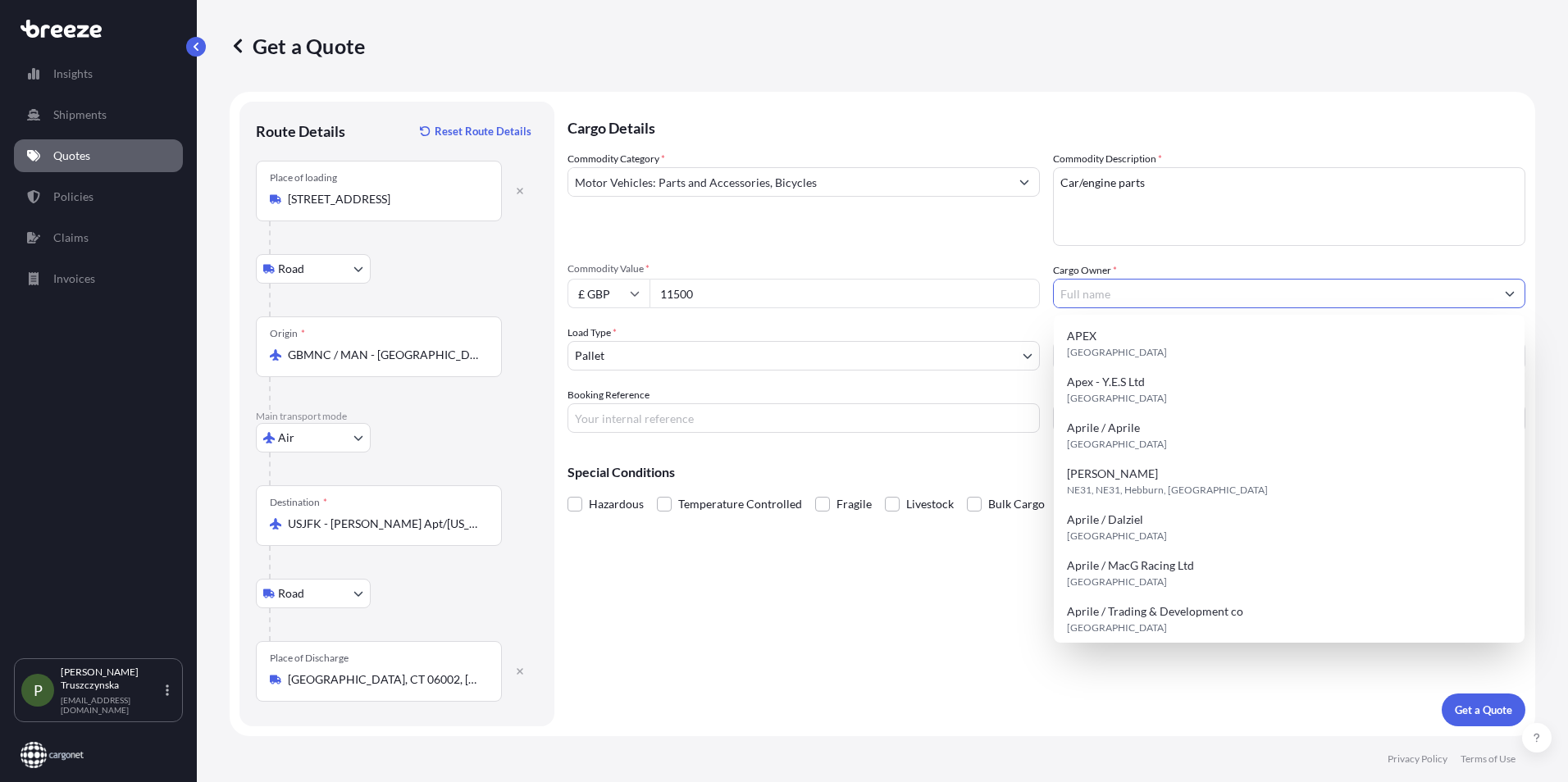
click at [1115, 294] on input "Cargo Owner *" at bounding box center [1275, 294] width 441 height 30
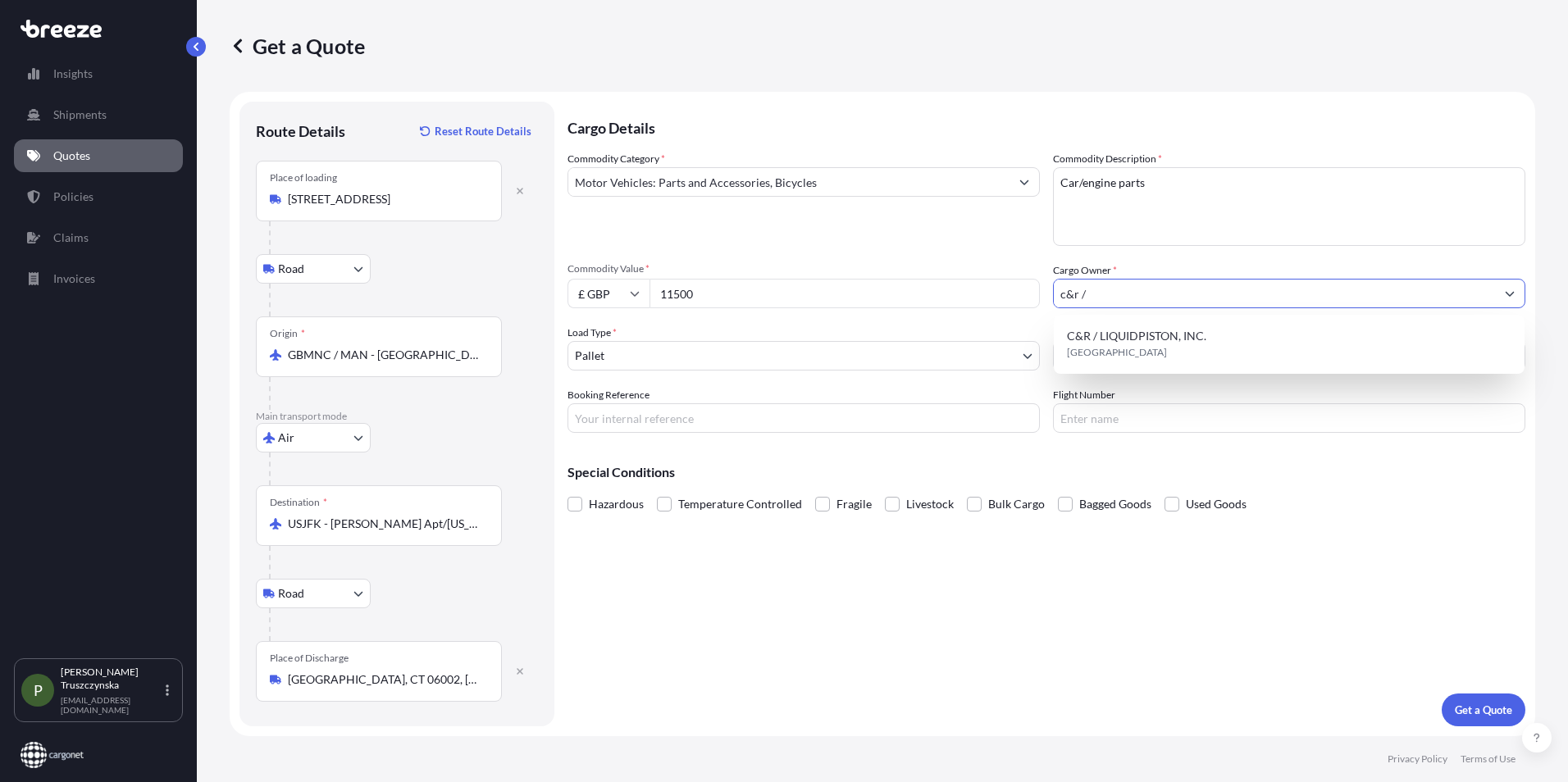
type input "c&r /"
click at [710, 357] on body "0 options available. 1 option available. Insights Shipments Quotes Policies Cla…" at bounding box center [784, 391] width 1568 height 782
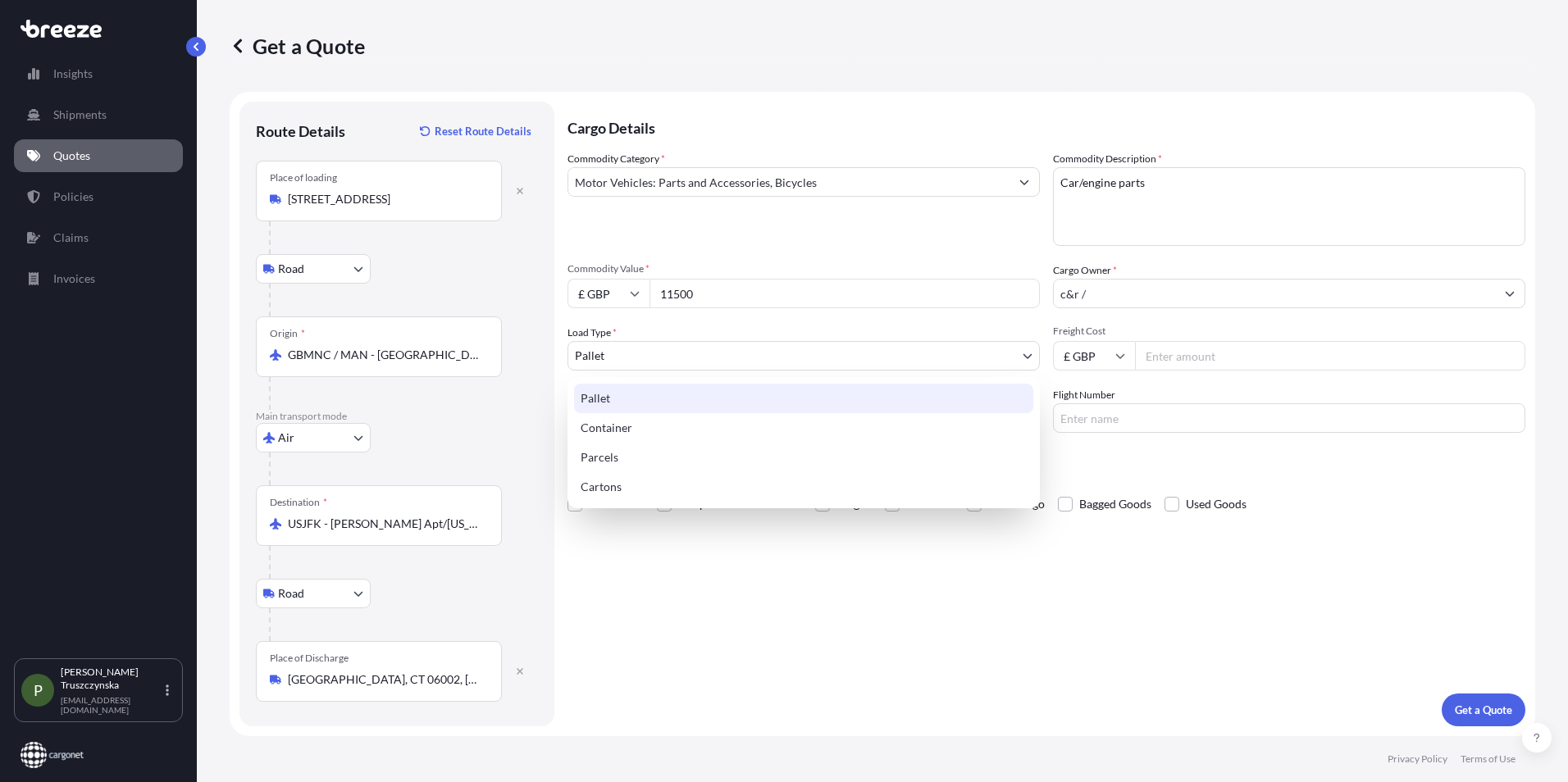
click at [659, 410] on div "Pallet" at bounding box center [804, 398] width 459 height 30
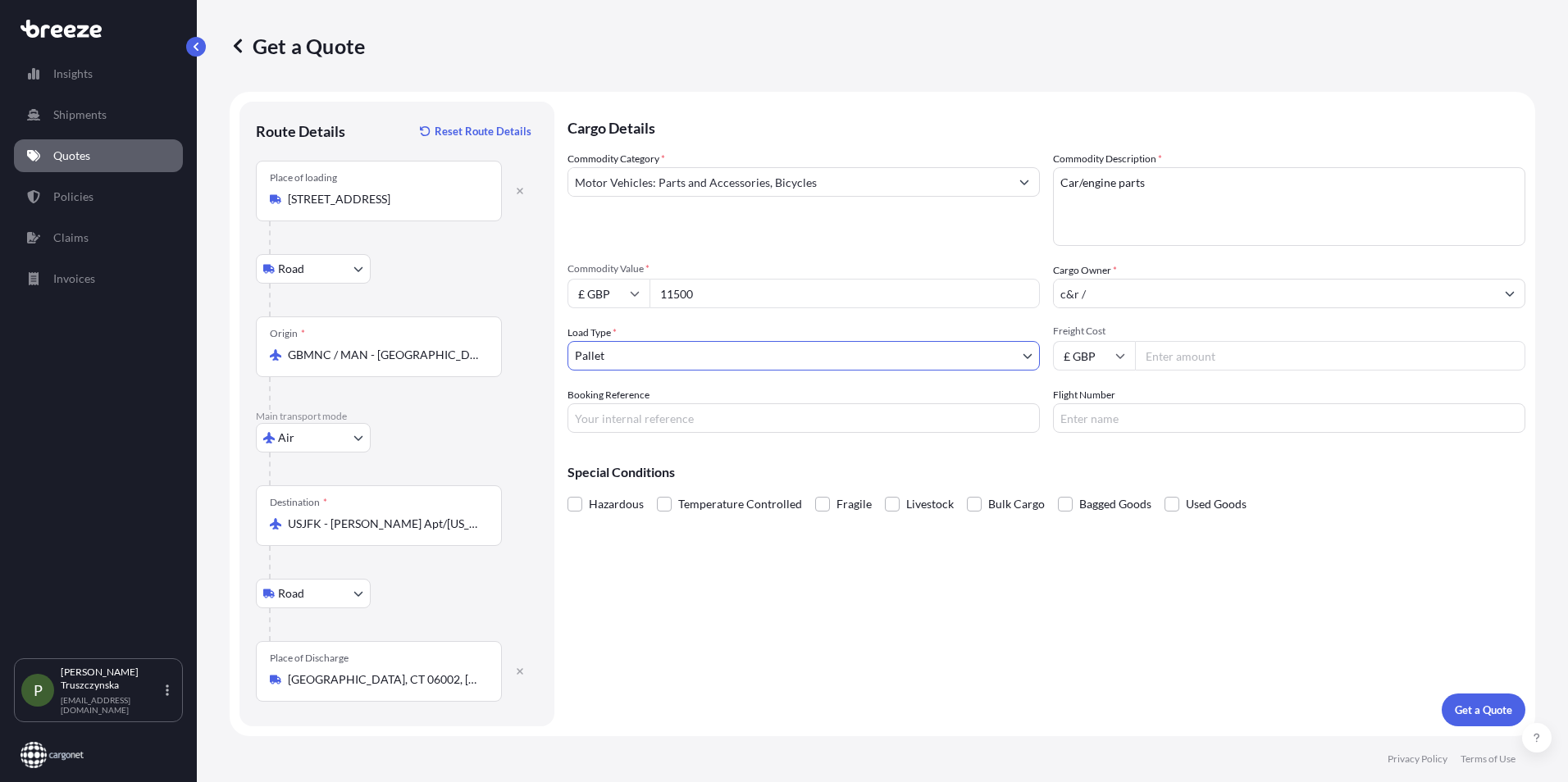
click at [1172, 364] on input "Freight Cost" at bounding box center [1330, 356] width 390 height 30
click at [1182, 352] on input "Freight Cost" at bounding box center [1330, 356] width 390 height 30
paste input "1372.27"
type input "1372.27"
click at [698, 424] on input "Booking Reference" at bounding box center [804, 418] width 472 height 30
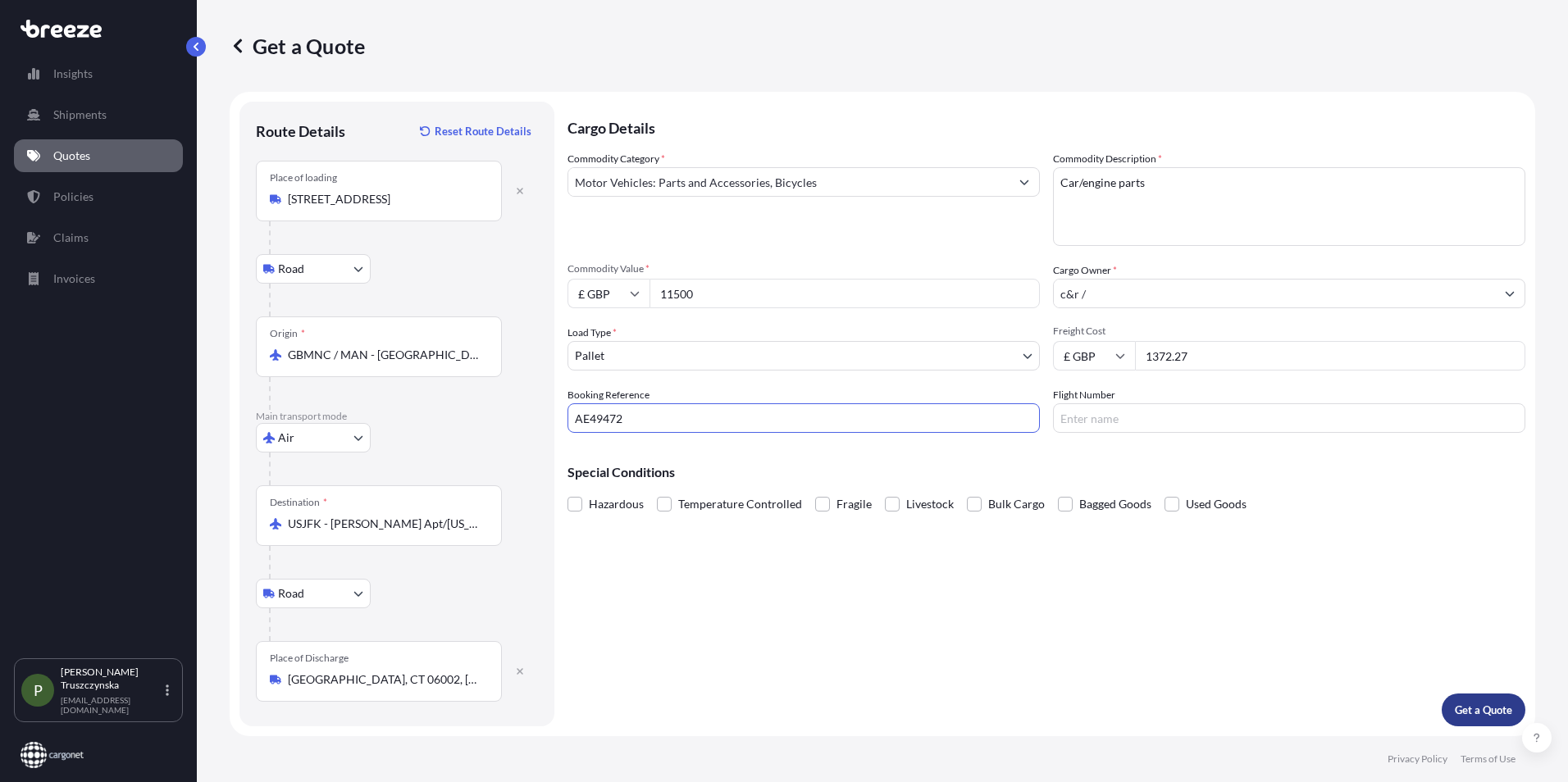
type input "AE49472"
click at [1465, 711] on p "Get a Quote" at bounding box center [1484, 710] width 58 height 17
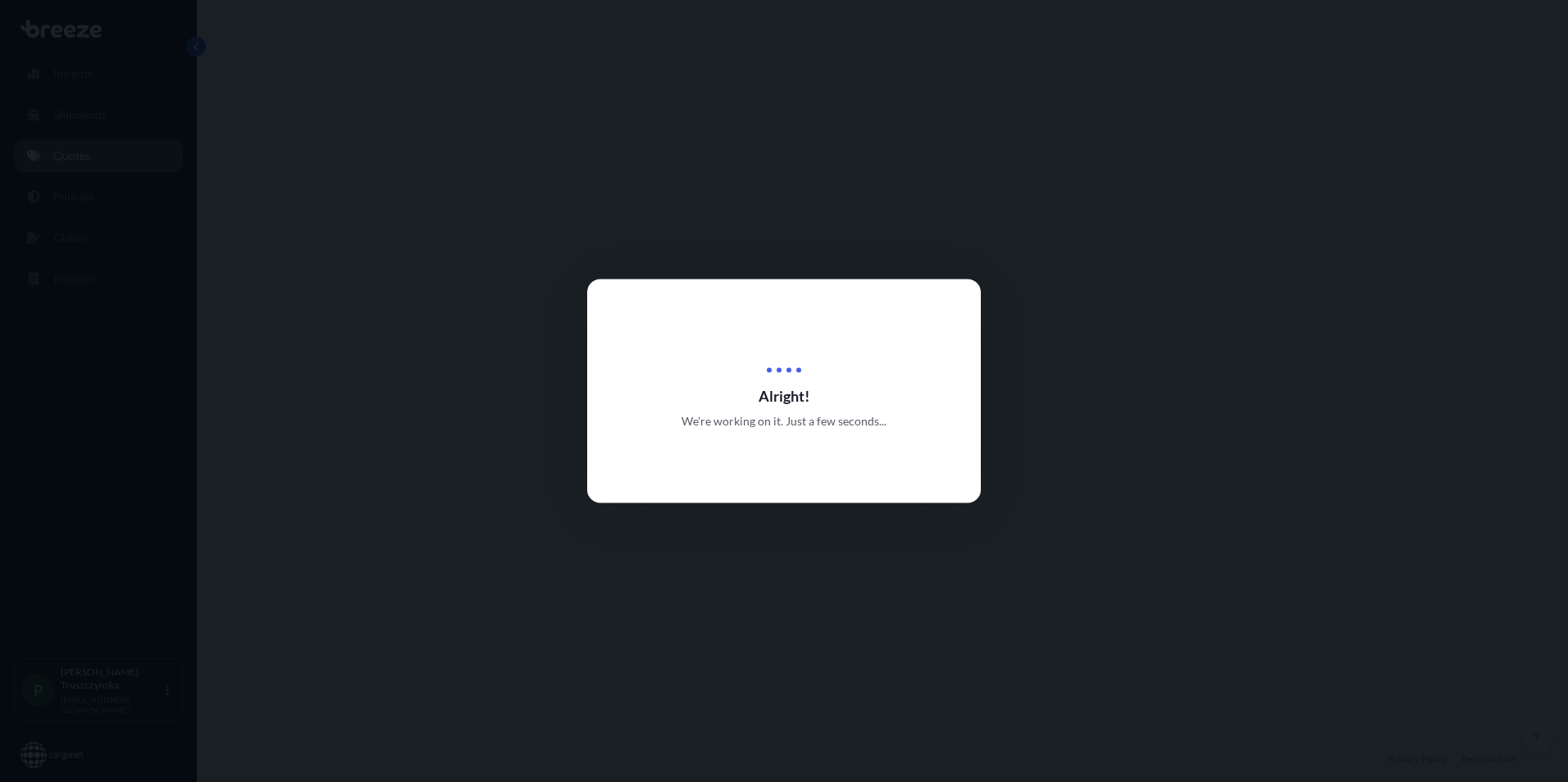
select select "Road"
select select "Air"
select select "Road"
select select "1"
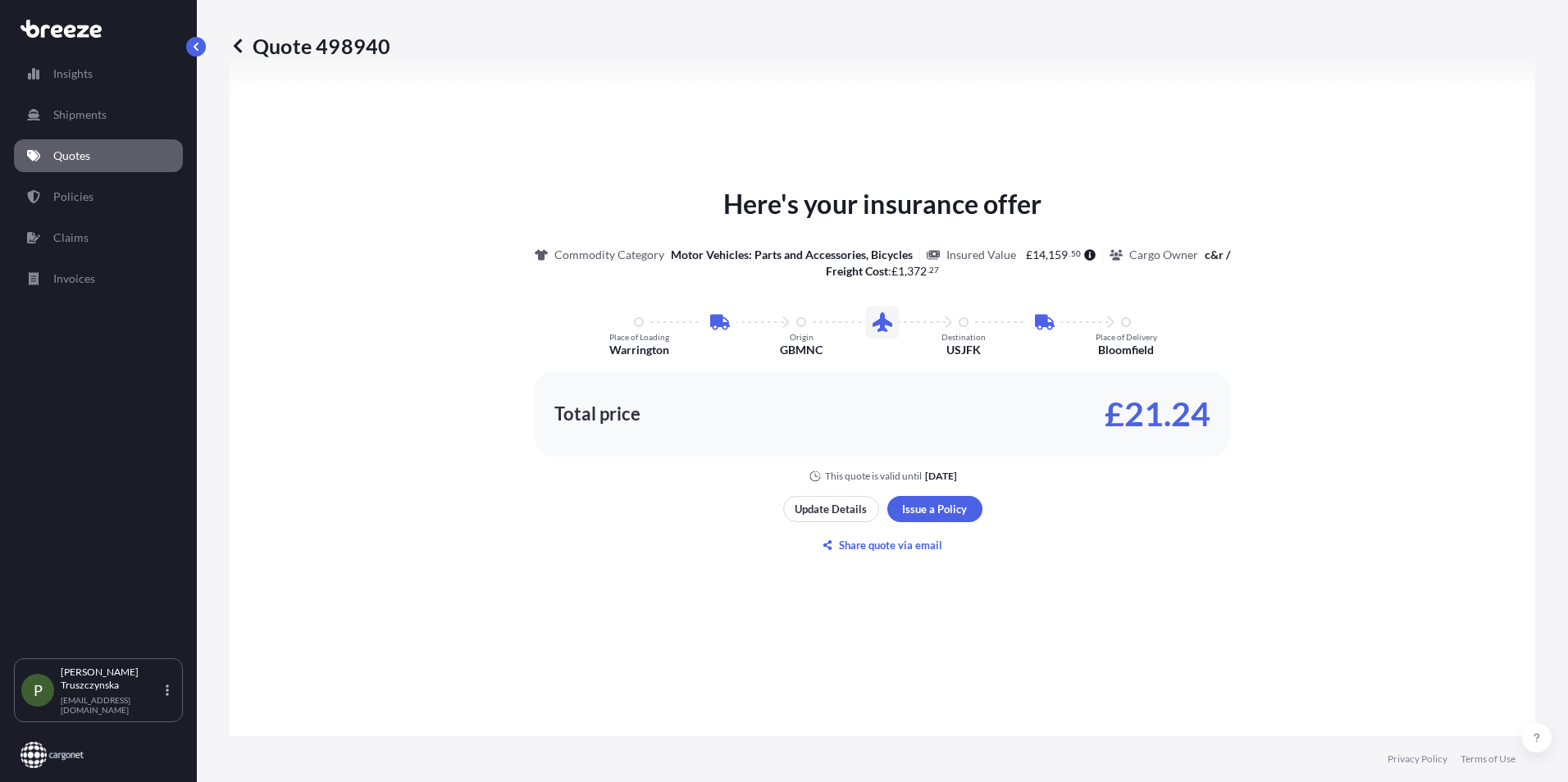
scroll to position [902, 0]
